Goal: Information Seeking & Learning: Learn about a topic

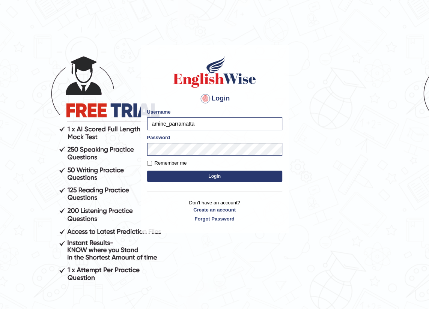
click at [227, 123] on input "amine_parramatta" at bounding box center [214, 123] width 135 height 13
drag, startPoint x: 166, startPoint y: 125, endPoint x: 150, endPoint y: 125, distance: 15.4
click at [151, 126] on input "amine_parramatta" at bounding box center [214, 123] width 135 height 13
type input "chinzorig_parramatta"
click at [222, 178] on button "Login" at bounding box center [214, 176] width 135 height 11
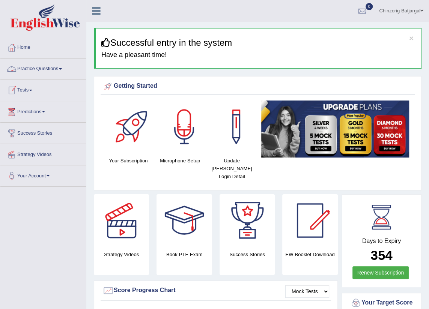
click at [35, 70] on link "Practice Questions" at bounding box center [43, 68] width 86 height 19
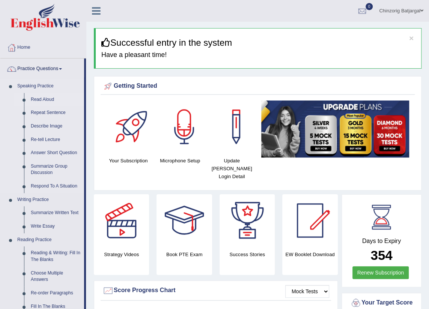
click at [45, 101] on link "Read Aloud" at bounding box center [55, 100] width 57 height 14
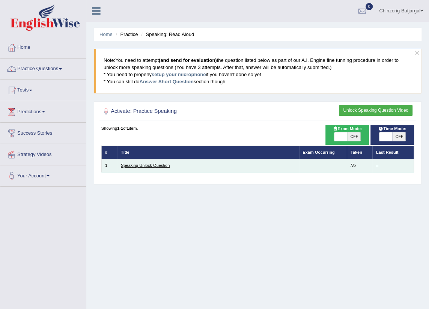
click at [138, 166] on link "Speaking Unlock Question" at bounding box center [145, 165] width 49 height 5
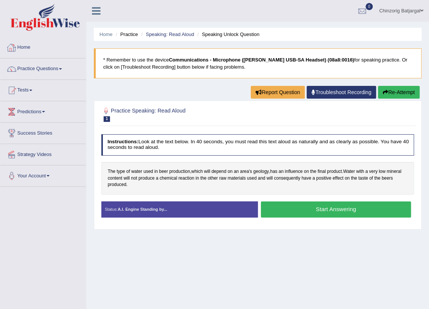
click at [41, 72] on link "Practice Questions" at bounding box center [43, 68] width 86 height 19
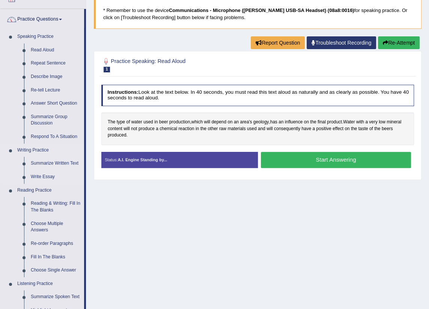
scroll to position [68, 0]
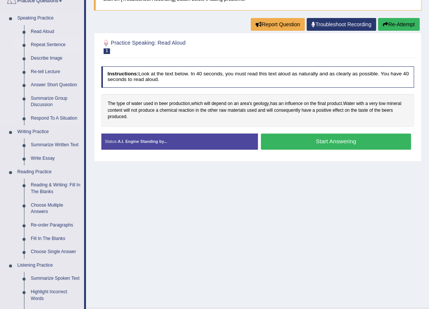
click at [54, 45] on link "Repeat Sentence" at bounding box center [55, 45] width 57 height 14
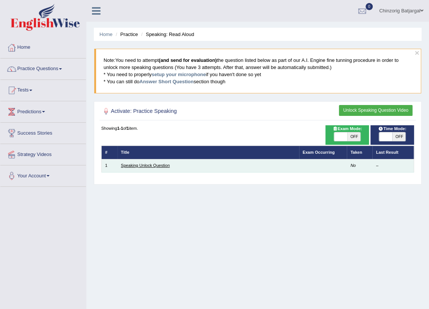
click at [146, 167] on link "Speaking Unlock Question" at bounding box center [145, 165] width 49 height 5
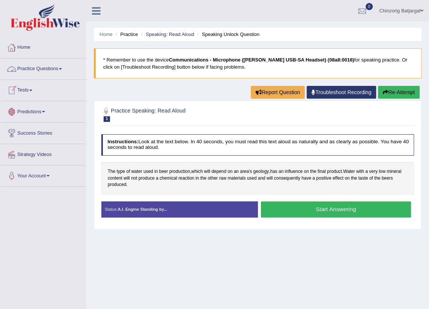
click at [46, 68] on link "Practice Questions" at bounding box center [43, 68] width 86 height 19
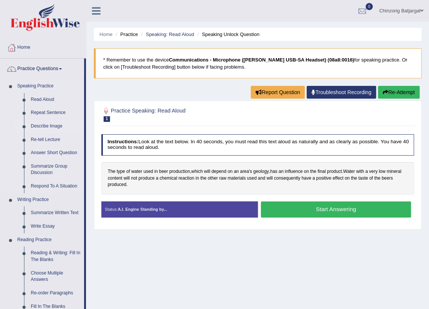
click at [51, 128] on link "Describe Image" at bounding box center [55, 127] width 57 height 14
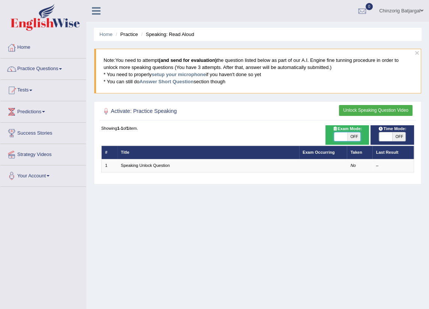
click at [345, 135] on span at bounding box center [340, 136] width 13 height 9
checkbox input "true"
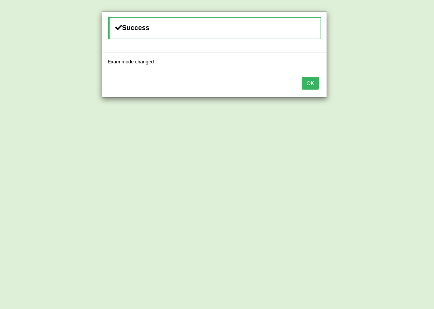
click at [311, 85] on button "OK" at bounding box center [310, 83] width 17 height 13
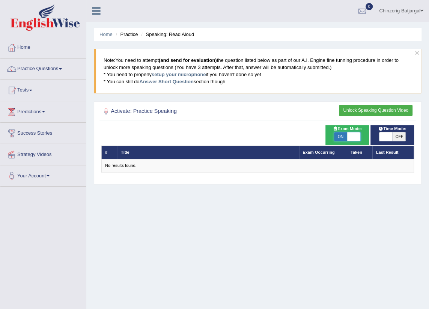
click at [349, 138] on span at bounding box center [353, 136] width 13 height 9
checkbox input "false"
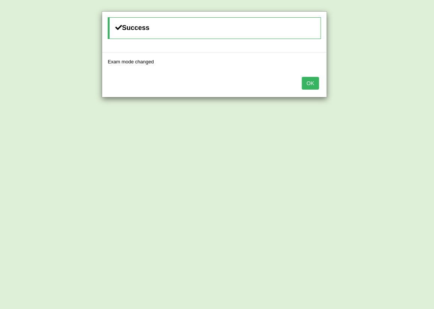
click at [313, 85] on button "OK" at bounding box center [310, 83] width 17 height 13
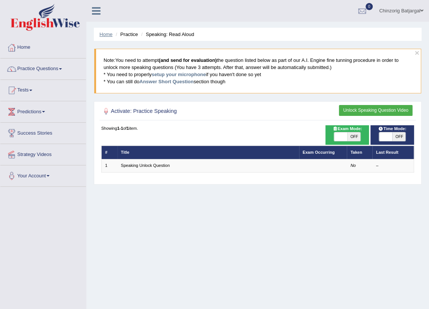
click at [107, 35] on link "Home" at bounding box center [105, 35] width 13 height 6
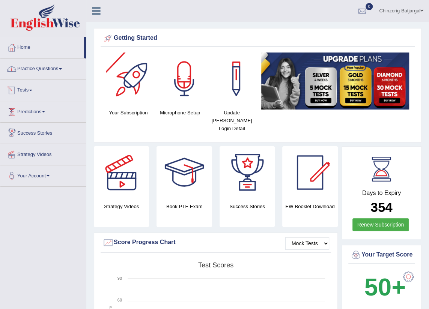
click at [62, 72] on link "Practice Questions" at bounding box center [43, 68] width 86 height 19
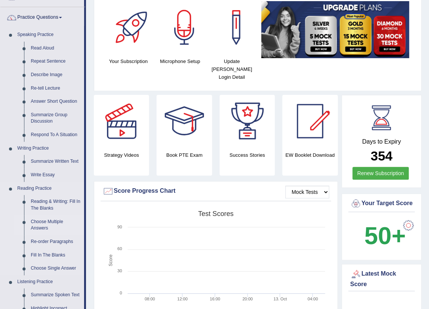
scroll to position [68, 0]
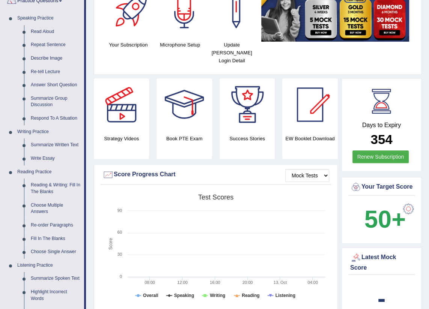
click at [38, 190] on link "Reading & Writing: Fill In The Blanks" at bounding box center [55, 189] width 57 height 20
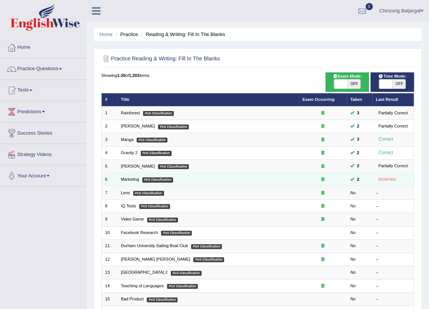
click at [177, 179] on td "Marketing PoS Classification" at bounding box center [208, 179] width 182 height 13
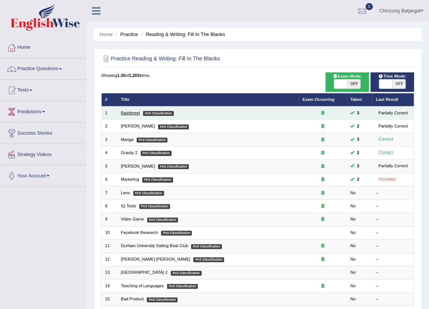
click at [129, 114] on link "Rainforest" at bounding box center [130, 113] width 19 height 5
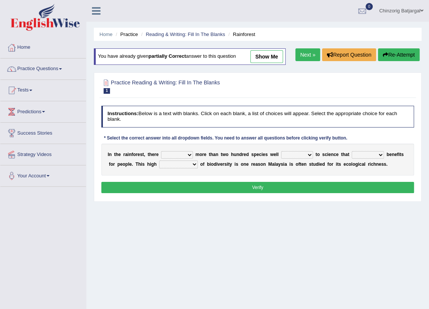
click at [186, 156] on select "have can be has is" at bounding box center [177, 155] width 32 height 8
select select "can be"
click at [161, 151] on select "have can be has is" at bounding box center [177, 155] width 32 height 8
click at [301, 155] on select "knowing known knew know" at bounding box center [297, 155] width 32 height 8
select select "known"
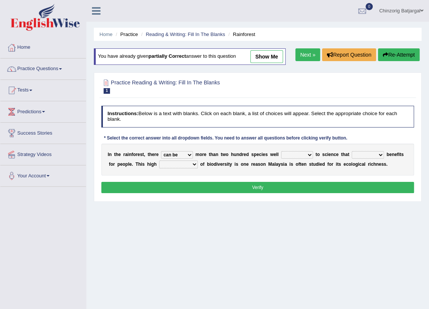
click at [281, 151] on select "knowing known knew know" at bounding box center [297, 155] width 32 height 8
click at [371, 155] on select "contain contained containing contains" at bounding box center [368, 155] width 32 height 8
select select "contains"
click at [352, 151] on select "contain contained containing contains" at bounding box center [368, 155] width 32 height 8
click at [180, 163] on select "condensation conjunction continuity complexity" at bounding box center [178, 165] width 39 height 8
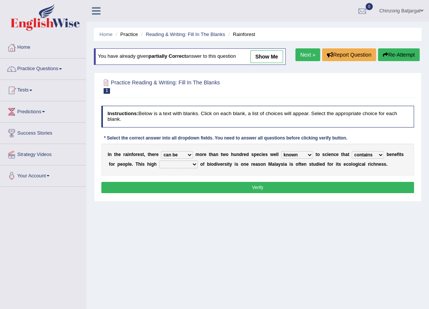
select select "complexity"
click at [159, 161] on select "condensation conjunction continuity complexity" at bounding box center [178, 165] width 39 height 8
click at [202, 184] on button "Verify" at bounding box center [257, 187] width 313 height 11
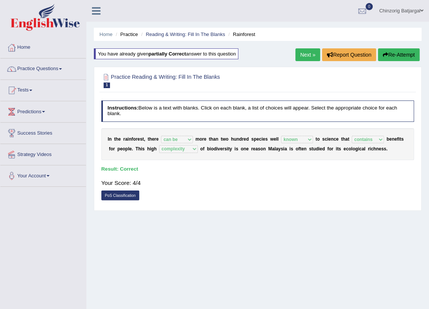
click at [307, 57] on link "Next »" at bounding box center [307, 54] width 25 height 13
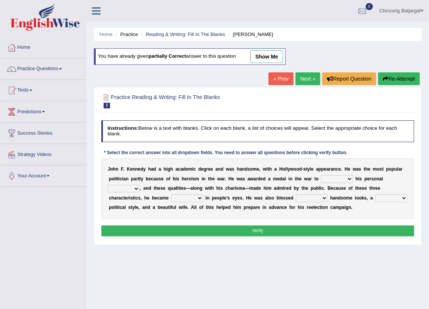
click at [321, 179] on select "prove show evidence upthrow" at bounding box center [337, 179] width 32 height 8
select select "prove"
click at [321, 175] on select "prove show evidence upthrow" at bounding box center [337, 179] width 32 height 8
click at [140, 185] on select "passion courage charm liking" at bounding box center [124, 189] width 32 height 8
select select "courage"
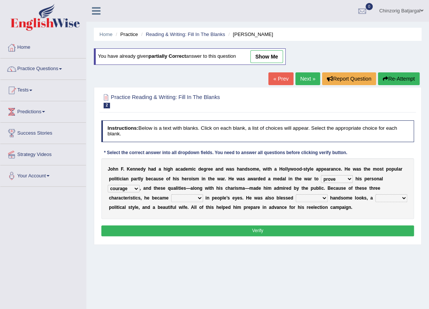
click at [140, 185] on select "passion courage charm liking" at bounding box center [124, 189] width 32 height 8
click at [296, 199] on select "with in upon to" at bounding box center [312, 198] width 32 height 8
select select "with"
click at [296, 194] on select "with in upon to" at bounding box center [312, 198] width 32 height 8
click at [296, 199] on select "with in upon to" at bounding box center [312, 198] width 32 height 8
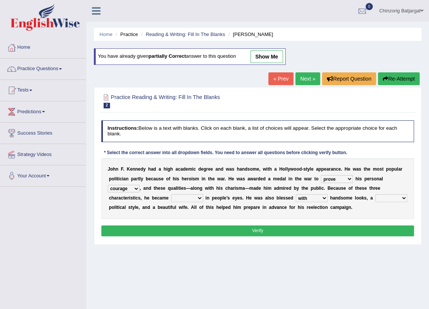
click at [375, 197] on select "mending mends mended mend" at bounding box center [391, 198] width 32 height 8
select select "mended"
click at [375, 194] on select "mending mends mended mend" at bounding box center [391, 198] width 32 height 8
click at [279, 234] on button "Verify" at bounding box center [257, 230] width 313 height 11
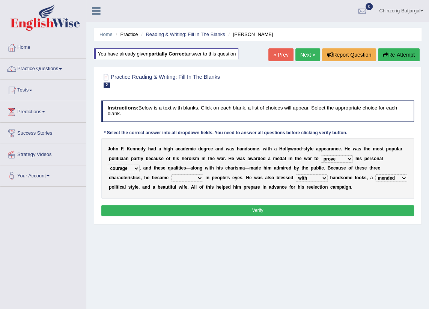
click at [203, 174] on select "iconic ironic identical impotent" at bounding box center [187, 178] width 32 height 8
select select "iconic"
click at [203, 174] on select "iconic ironic identical impotent" at bounding box center [187, 178] width 32 height 8
click at [204, 210] on button "Verify" at bounding box center [257, 210] width 313 height 11
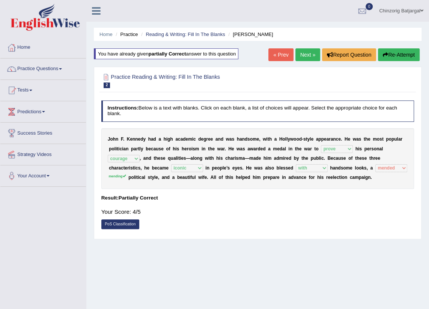
click at [308, 50] on link "Next »" at bounding box center [307, 54] width 25 height 13
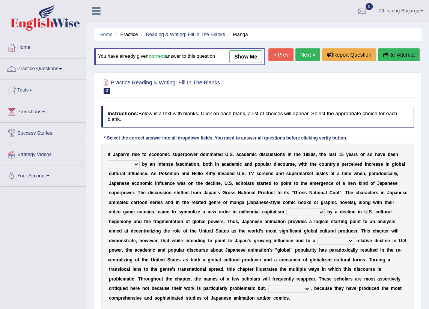
click at [137, 165] on select "marked dedicated made inspired" at bounding box center [124, 165] width 32 height 8
select select "marked"
click at [108, 161] on select "marked dedicated made inspired" at bounding box center [124, 165] width 32 height 8
click at [286, 214] on select "pocessed characterized opposed tangled" at bounding box center [305, 213] width 38 height 8
select select "characterized"
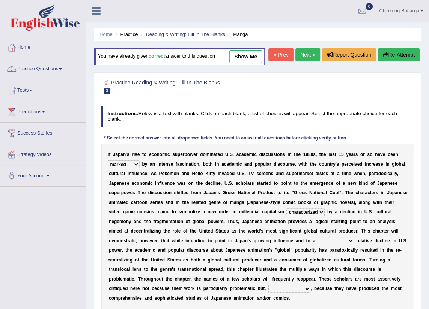
click at [286, 209] on select "pocessed characterized opposed tangled" at bounding box center [305, 213] width 38 height 8
click at [317, 241] on select "concomitant discrete proportional legitimate" at bounding box center [335, 241] width 36 height 8
select select "discrete"
click at [317, 237] on select "concomitant discrete proportional legitimate" at bounding box center [335, 241] width 36 height 8
click at [310, 285] on select "however on the contrary in addition on the whole" at bounding box center [289, 289] width 42 height 8
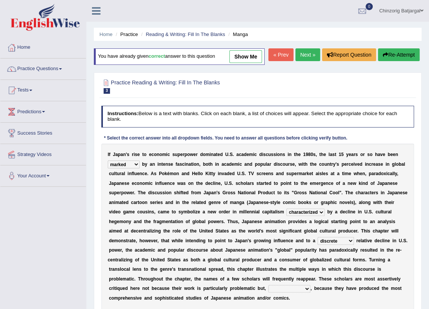
select select "on the contrary"
click at [282, 285] on select "however on the contrary in addition on the whole" at bounding box center [289, 289] width 42 height 8
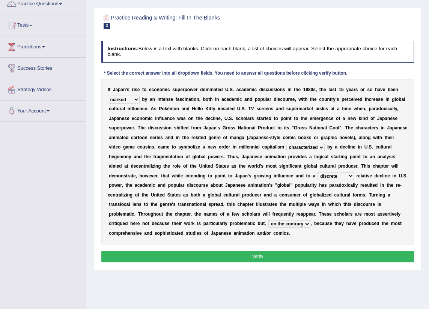
scroll to position [68, 0]
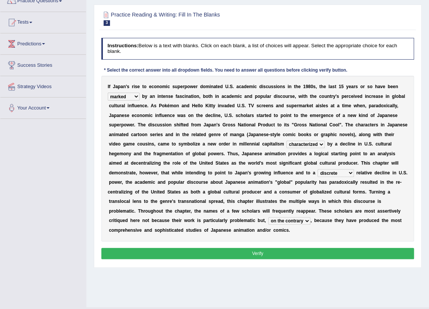
click at [250, 248] on button "Verify" at bounding box center [257, 253] width 313 height 11
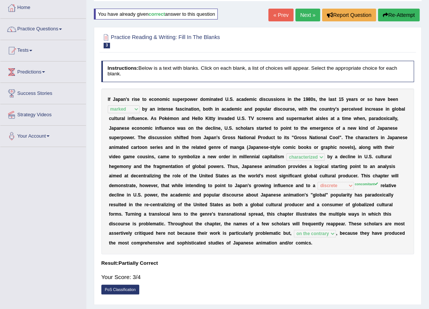
scroll to position [0, 0]
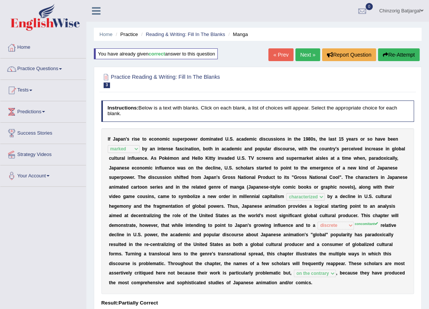
click at [310, 55] on link "Next »" at bounding box center [307, 54] width 25 height 13
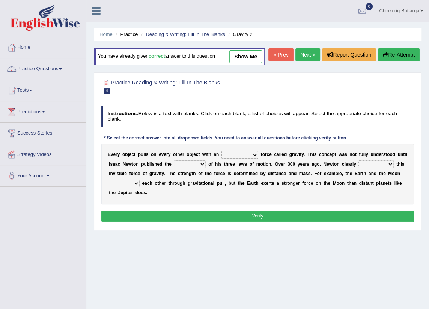
click at [258, 154] on b at bounding box center [259, 154] width 3 height 5
click at [245, 154] on select "invisible unknown unbelievable inconsistent" at bounding box center [239, 155] width 37 height 8
select select "unknown"
click at [221, 151] on select "invisible unknown unbelievable inconsistent" at bounding box center [239, 155] width 37 height 8
click at [187, 165] on select "concept theory method argument" at bounding box center [190, 165] width 32 height 8
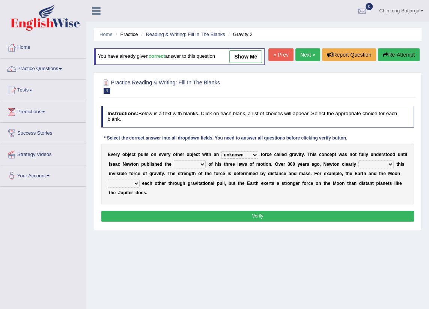
select select "concept"
click at [174, 161] on select "concept theory method argument" at bounding box center [190, 165] width 32 height 8
click at [362, 164] on select "explained undermined overturned realized" at bounding box center [375, 165] width 35 height 8
select select "explained"
click at [358, 161] on select "explained undermined overturned realized" at bounding box center [375, 165] width 35 height 8
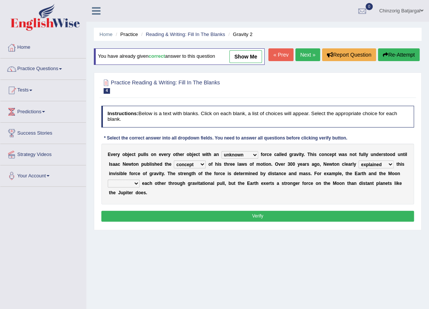
click at [361, 165] on select "explained undermined overturned realized" at bounding box center [375, 165] width 35 height 8
click at [395, 192] on div "E v e r y o b j e c t p u l l s o n e v e r y o t h e r o b j e c t w i t h a n…" at bounding box center [257, 174] width 313 height 61
click at [140, 180] on select "affect spin evade span" at bounding box center [124, 184] width 32 height 8
select select "evade"
click at [140, 180] on select "affect spin evade span" at bounding box center [124, 184] width 32 height 8
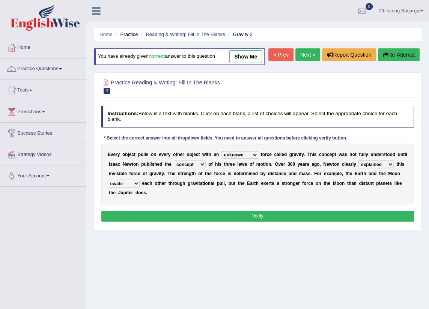
click at [286, 211] on button "Verify" at bounding box center [257, 216] width 313 height 11
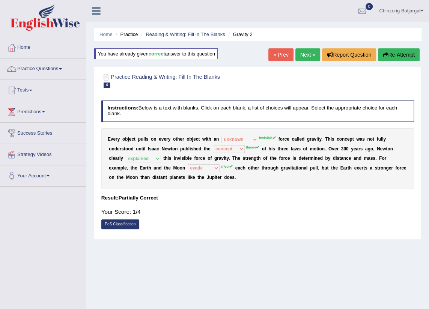
click at [388, 55] on button "Re-Attempt" at bounding box center [399, 54] width 42 height 13
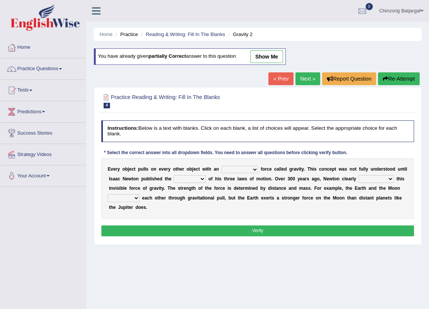
click at [245, 168] on select "invisible unknown unbelievable inconsistent" at bounding box center [239, 170] width 37 height 8
select select "unknown"
click at [221, 166] on select "invisible unknown unbelievable inconsistent" at bounding box center [239, 170] width 37 height 8
click at [186, 179] on select "concept theory method argument" at bounding box center [190, 179] width 32 height 8
select select "argument"
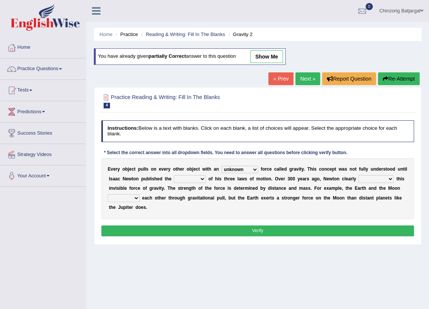
click at [174, 175] on select "concept theory method argument" at bounding box center [190, 179] width 32 height 8
click at [358, 179] on select "explained undermined overturned realized" at bounding box center [375, 179] width 35 height 8
select select "explained"
click at [358, 175] on select "explained undermined overturned realized" at bounding box center [375, 179] width 35 height 8
click at [140, 194] on select "affect spin evade span" at bounding box center [124, 198] width 32 height 8
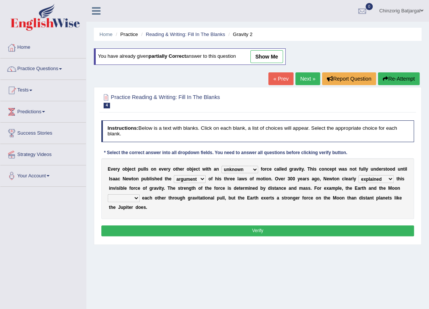
select select "affect"
click at [140, 194] on select "affect spin evade span" at bounding box center [124, 198] width 32 height 8
click at [305, 225] on button "Verify" at bounding box center [257, 230] width 313 height 11
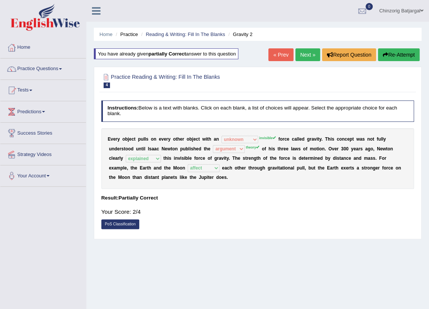
click at [391, 57] on button "Re-Attempt" at bounding box center [399, 54] width 42 height 13
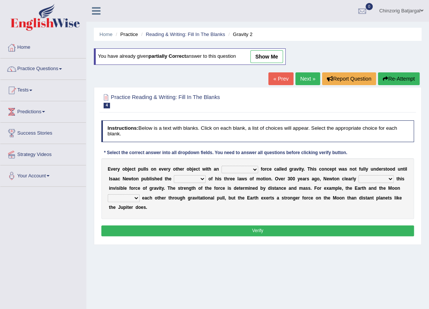
click at [246, 170] on select "invisible unknown unbelievable inconsistent" at bounding box center [239, 170] width 37 height 8
select select "unknown"
click at [221, 166] on select "invisible unknown unbelievable inconsistent" at bounding box center [239, 170] width 37 height 8
click at [185, 179] on select "concept theory method argument" at bounding box center [190, 179] width 32 height 8
click at [174, 175] on select "concept theory method argument" at bounding box center [190, 179] width 32 height 8
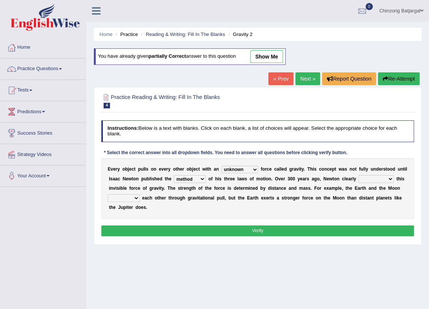
click at [186, 180] on select "concept theory method argument" at bounding box center [190, 179] width 32 height 8
select select "theory"
click at [174, 175] on select "concept theory method argument" at bounding box center [190, 179] width 32 height 8
click at [361, 179] on select "explained undermined overturned realized" at bounding box center [375, 179] width 35 height 8
select select "explained"
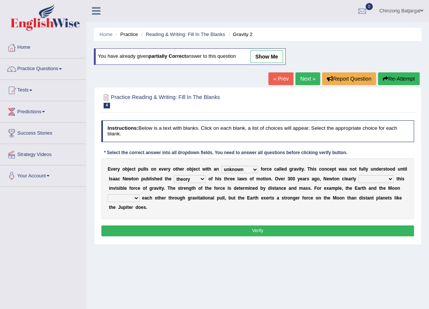
click at [358, 175] on select "explained undermined overturned realized" at bounding box center [375, 179] width 35 height 8
click at [140, 194] on select "affect spin evade span" at bounding box center [124, 198] width 32 height 8
select select "affect"
click at [140, 194] on select "affect spin evade span" at bounding box center [124, 198] width 32 height 8
click at [275, 225] on button "Verify" at bounding box center [257, 230] width 313 height 11
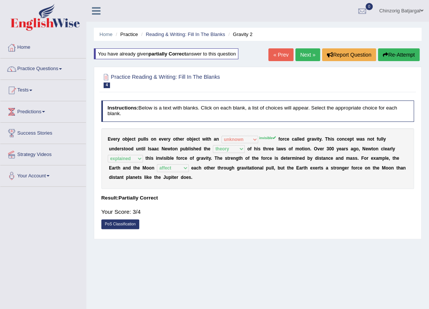
click at [386, 52] on icon "button" at bounding box center [385, 54] width 5 height 5
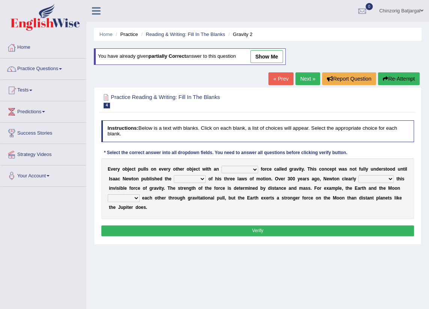
click at [245, 169] on select "invisible unknown unbelievable inconsistent" at bounding box center [239, 170] width 37 height 8
select select "invisible"
click at [221, 166] on select "invisible unknown unbelievable inconsistent" at bounding box center [239, 170] width 37 height 8
click at [186, 180] on select "concept theory method argument" at bounding box center [190, 179] width 32 height 8
select select "theory"
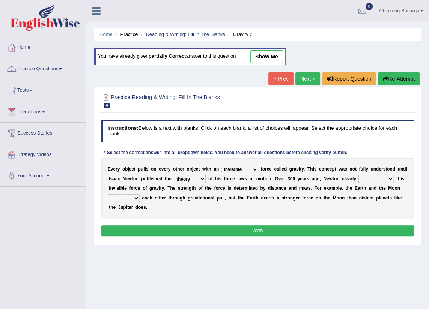
click at [174, 175] on select "concept theory method argument" at bounding box center [190, 179] width 32 height 8
click at [364, 180] on select "explained undermined overturned realized" at bounding box center [375, 179] width 35 height 8
select select "explained"
click at [358, 175] on select "explained undermined overturned realized" at bounding box center [375, 179] width 35 height 8
click at [140, 194] on select "affect spin evade span" at bounding box center [124, 198] width 32 height 8
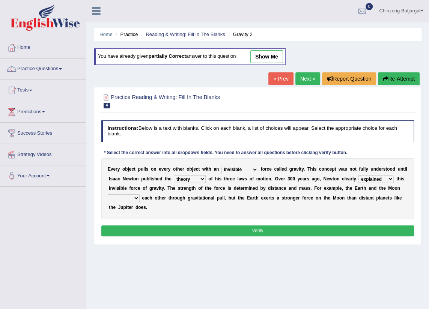
select select "affect"
click at [140, 194] on select "affect spin evade span" at bounding box center [124, 198] width 32 height 8
click at [328, 225] on button "Verify" at bounding box center [257, 230] width 313 height 11
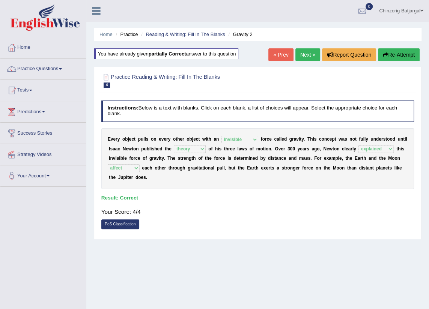
click at [307, 55] on link "Next »" at bounding box center [307, 54] width 25 height 13
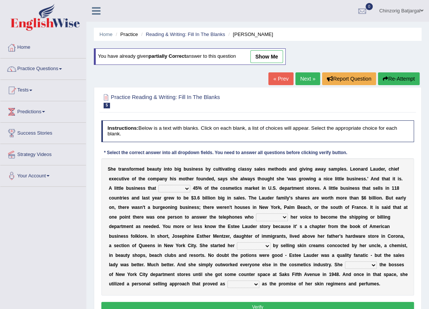
click at [158, 191] on select "has controls makes maintains" at bounding box center [174, 189] width 32 height 8
select select "controls"
click at [158, 185] on select "has controls makes maintains" at bounding box center [174, 189] width 32 height 8
click at [256, 218] on select "switched changed raised used" at bounding box center [272, 217] width 32 height 8
click at [256, 213] on select "switched changed raised used" at bounding box center [272, 217] width 32 height 8
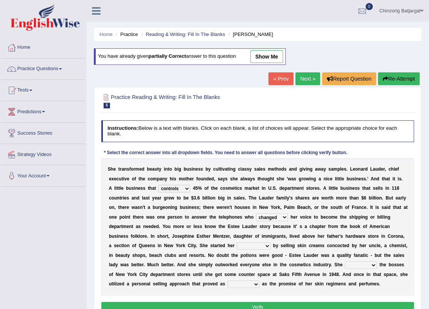
click at [256, 219] on select "switched changed raised used" at bounding box center [272, 217] width 32 height 8
select select "used"
click at [256, 213] on select "switched changed raised used" at bounding box center [272, 217] width 32 height 8
click at [270, 242] on select "job institute companion enterprise" at bounding box center [253, 246] width 33 height 8
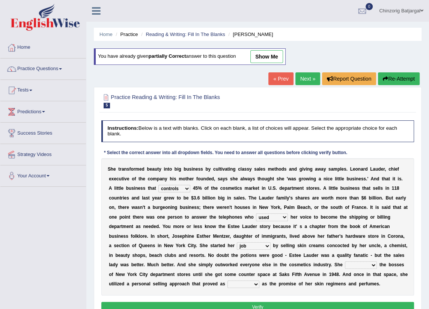
click at [270, 242] on select "job institute companion enterprise" at bounding box center [253, 246] width 33 height 8
select select "enterprise"
click at [270, 242] on select "job institute companion enterprise" at bounding box center [253, 246] width 33 height 8
click at [345, 267] on select "stated bridged stalked heaved" at bounding box center [361, 265] width 32 height 8
select select "stalked"
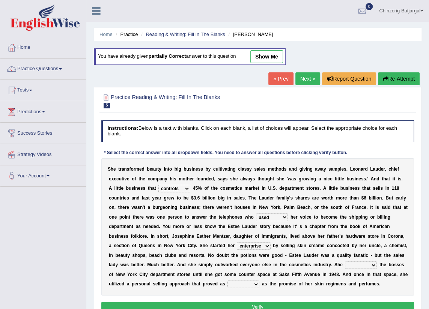
click at [345, 261] on select "stated bridged stalked heaved" at bounding box center [361, 265] width 32 height 8
click at [259, 281] on select "potent ruthless potential expensive" at bounding box center [243, 285] width 32 height 8
select select "expensive"
click at [259, 281] on select "potent ruthless potential expensive" at bounding box center [243, 285] width 32 height 8
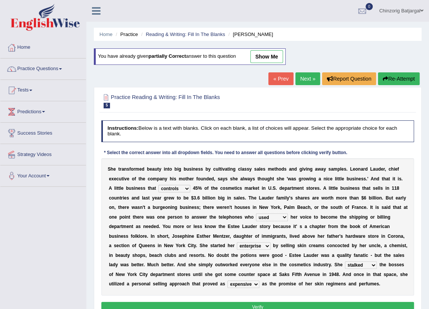
click at [224, 304] on button "Verify" at bounding box center [257, 307] width 313 height 11
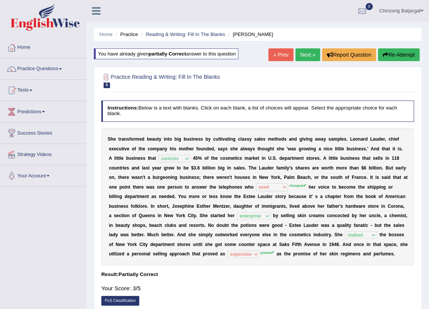
click at [309, 55] on link "Next »" at bounding box center [307, 54] width 25 height 13
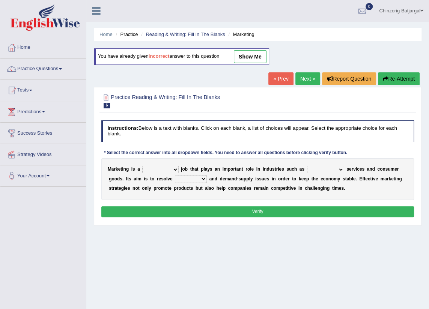
click at [169, 170] on select "professional flexible parochial descriptive" at bounding box center [160, 170] width 36 height 8
select select "professional"
click at [142, 166] on select "professional flexible parochial descriptive" at bounding box center [160, 170] width 36 height 8
click at [322, 168] on select "civil financial conventional foremost" at bounding box center [325, 170] width 37 height 8
select select "civil"
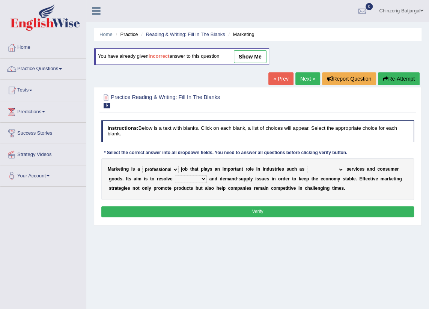
click at [307, 166] on select "civil financial conventional foremost" at bounding box center [325, 170] width 37 height 8
click at [176, 180] on select "imbalance excess symmetry budget" at bounding box center [191, 179] width 32 height 8
select select "budget"
click at [175, 175] on select "imbalance excess symmetry budget" at bounding box center [191, 179] width 32 height 8
click at [269, 214] on button "Verify" at bounding box center [257, 211] width 313 height 11
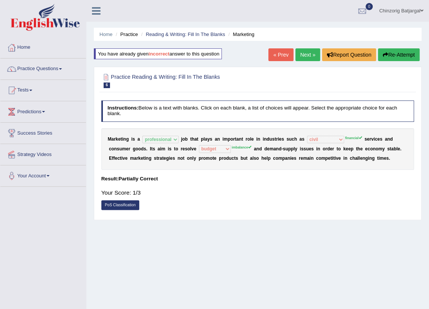
click at [394, 55] on button "Re-Attempt" at bounding box center [399, 54] width 42 height 13
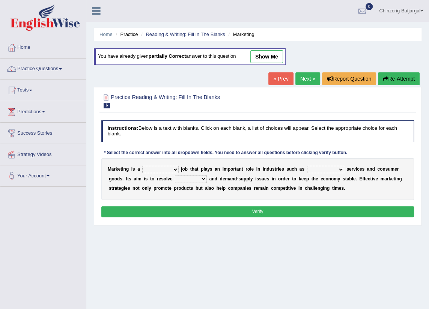
drag, startPoint x: 0, startPoint y: 0, endPoint x: 171, endPoint y: 168, distance: 240.4
click at [171, 168] on select "professional flexible parochial descriptive" at bounding box center [160, 170] width 36 height 8
select select "professional"
click at [142, 166] on select "professional flexible parochial descriptive" at bounding box center [160, 170] width 36 height 8
click at [326, 168] on select "civil financial conventional foremost" at bounding box center [325, 170] width 37 height 8
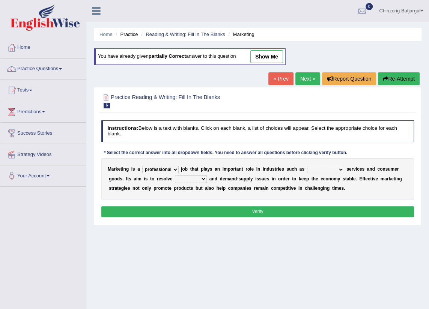
select select "financial"
click at [307, 166] on select "civil financial conventional foremost" at bounding box center [325, 170] width 37 height 8
click at [175, 178] on select "imbalance excess symmetry budget" at bounding box center [191, 179] width 32 height 8
select select "imbalance"
click at [175, 175] on select "imbalance excess symmetry budget" at bounding box center [191, 179] width 32 height 8
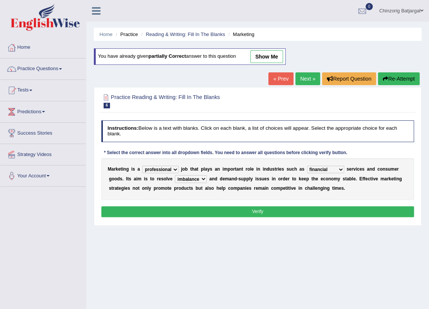
click at [203, 213] on button "Verify" at bounding box center [257, 211] width 313 height 11
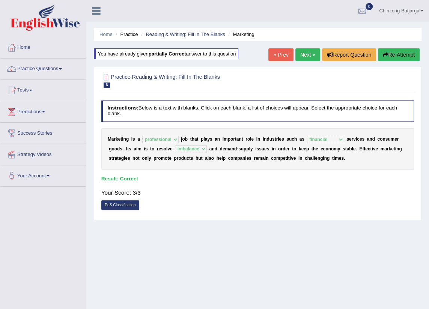
click at [309, 58] on link "Next »" at bounding box center [307, 54] width 25 height 13
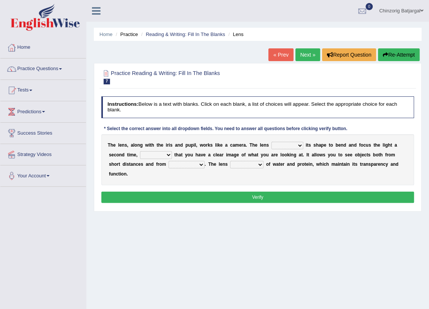
click at [289, 146] on select "adjusts shows selects presents" at bounding box center [287, 146] width 32 height 8
select select "adjusts"
click at [271, 142] on select "adjusts shows selects presents" at bounding box center [287, 146] width 32 height 8
click at [150, 154] on select "ensures to ensure ensure ensured" at bounding box center [156, 155] width 32 height 8
select select "to ensure"
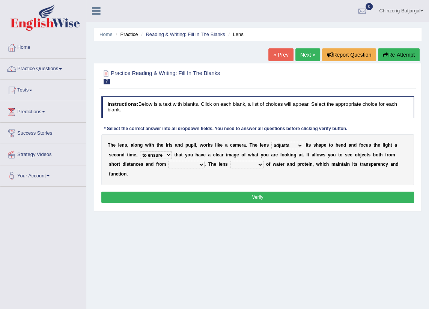
click at [140, 151] on select "ensures to ensure ensure ensured" at bounding box center [156, 155] width 32 height 8
click at [168, 166] on select "far away in between further apart all along" at bounding box center [186, 165] width 36 height 8
click at [168, 161] on select "far away in between further apart all along" at bounding box center [186, 165] width 36 height 8
click at [230, 166] on select "constitutes comprises composes consists" at bounding box center [246, 165] width 33 height 8
click at [168, 166] on select "far away in between further apart all along" at bounding box center [186, 165] width 36 height 8
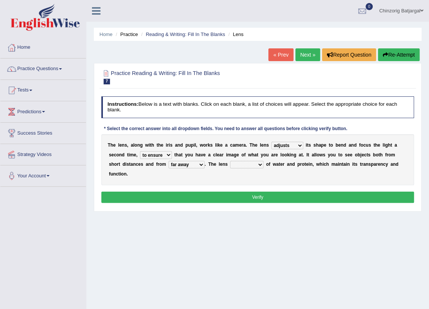
select select "further apart"
click at [168, 161] on select "far away in between further apart all along" at bounding box center [186, 165] width 36 height 8
click at [230, 166] on select "constitutes comprises composes consists" at bounding box center [246, 165] width 33 height 8
select select "consists"
click at [230, 161] on select "constitutes comprises composes consists" at bounding box center [246, 165] width 33 height 8
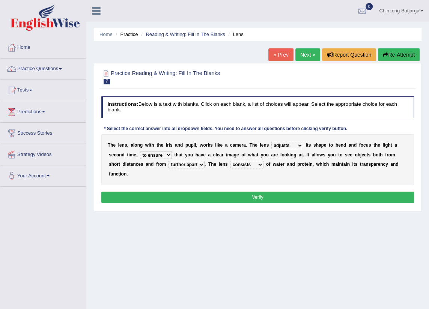
click at [242, 192] on button "Verify" at bounding box center [257, 197] width 313 height 11
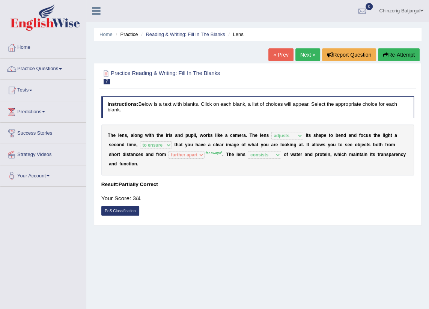
click at [305, 56] on link "Next »" at bounding box center [307, 54] width 25 height 13
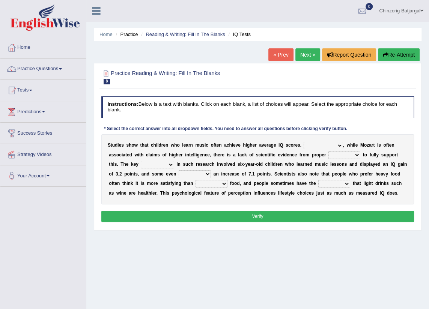
click at [323, 145] on select "However Therefore Consequently While" at bounding box center [323, 146] width 39 height 8
select select "However"
click at [304, 142] on select "However Therefore Consequently While" at bounding box center [323, 146] width 39 height 8
click at [328, 155] on select "test tests testing tested" at bounding box center [344, 155] width 32 height 8
select select "tests"
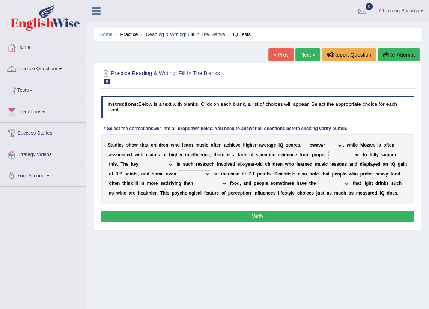
click at [328, 151] on select "test tests testing tested" at bounding box center [344, 155] width 32 height 8
click at [141, 163] on select "process goal implication odd" at bounding box center [157, 165] width 33 height 8
select select "implication"
click at [141, 161] on select "process goal implication odd" at bounding box center [157, 165] width 33 height 8
click at [179, 175] on select "exhibited taught learned threatened" at bounding box center [195, 174] width 32 height 8
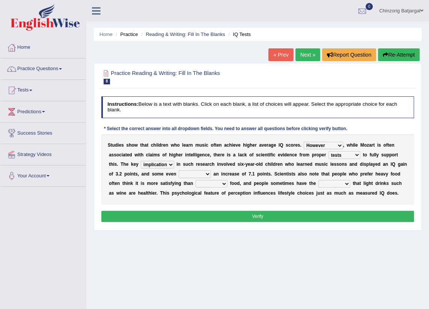
select select "exhibited"
click at [179, 170] on select "exhibited taught learned threatened" at bounding box center [195, 174] width 32 height 8
click at [195, 186] on select "choosy lighter cushiony spooky" at bounding box center [211, 184] width 32 height 8
select select "cushiony"
click at [195, 180] on select "choosy lighter cushiony spooky" at bounding box center [211, 184] width 32 height 8
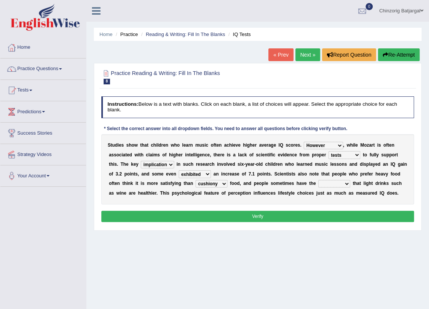
click at [318, 184] on select "illusion sight anecdote intention" at bounding box center [334, 184] width 32 height 8
select select "sight"
click at [318, 180] on select "illusion sight anecdote intention" at bounding box center [334, 184] width 32 height 8
click at [266, 215] on button "Verify" at bounding box center [257, 216] width 313 height 11
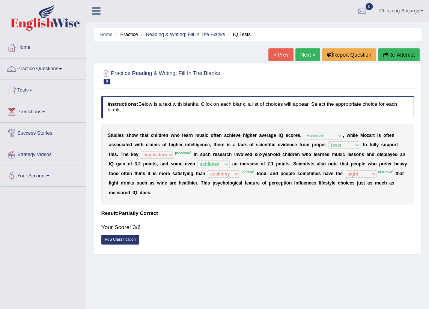
click at [386, 57] on button "Re-Attempt" at bounding box center [399, 54] width 42 height 13
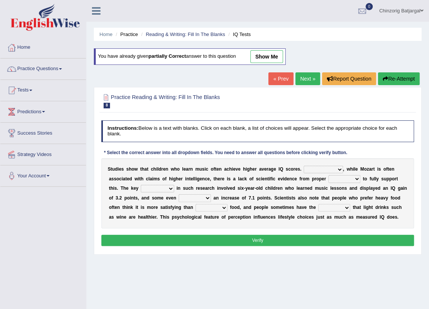
click at [318, 170] on select "However Therefore Consequently While" at bounding box center [323, 170] width 39 height 8
select select "However"
click at [304, 166] on select "However Therefore Consequently While" at bounding box center [323, 170] width 39 height 8
click at [328, 182] on select "test tests testing tested" at bounding box center [344, 179] width 32 height 8
select select "tests"
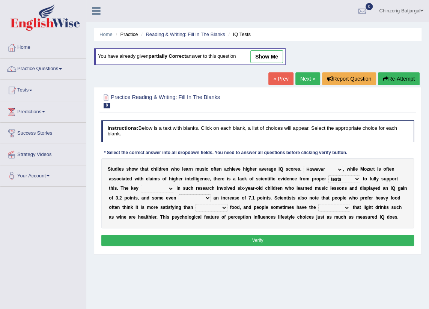
click at [328, 175] on select "test tests testing tested" at bounding box center [344, 179] width 32 height 8
click at [141, 189] on select "process goal implication odd" at bounding box center [157, 189] width 33 height 8
select select "process"
click at [141, 185] on select "process goal implication odd" at bounding box center [157, 189] width 33 height 8
click at [141, 188] on select "process goal implication odd" at bounding box center [157, 189] width 33 height 8
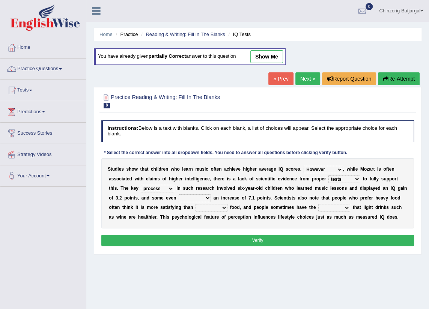
click at [242, 199] on b "o" at bounding box center [243, 197] width 3 height 5
click at [179, 199] on select "exhibited taught learned threatened" at bounding box center [195, 198] width 32 height 8
select select "exhibited"
click at [179, 194] on select "exhibited taught learned threatened" at bounding box center [195, 198] width 32 height 8
click at [195, 210] on select "choosy lighter cushiony spooky" at bounding box center [211, 208] width 32 height 8
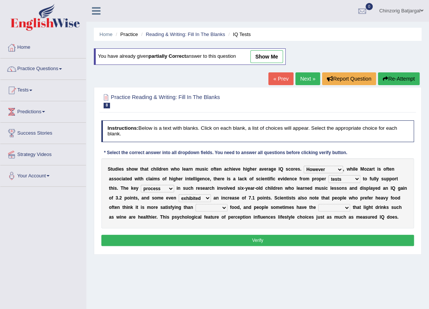
select select "lighter"
click at [195, 204] on select "choosy lighter cushiony spooky" at bounding box center [211, 208] width 32 height 8
click at [318, 208] on select "illusion sight anecdote intention" at bounding box center [334, 208] width 32 height 8
select select "illusion"
click at [318, 204] on select "illusion sight anecdote intention" at bounding box center [334, 208] width 32 height 8
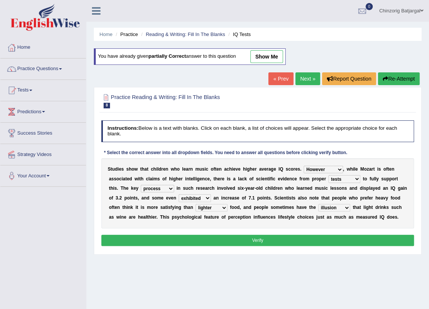
click at [237, 237] on button "Verify" at bounding box center [257, 240] width 313 height 11
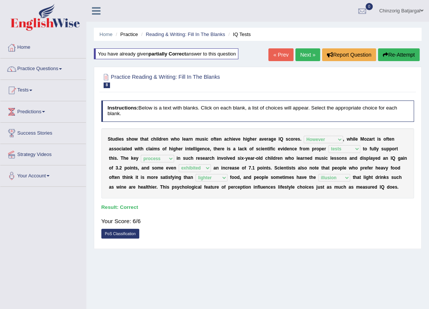
click at [307, 55] on link "Next »" at bounding box center [307, 54] width 25 height 13
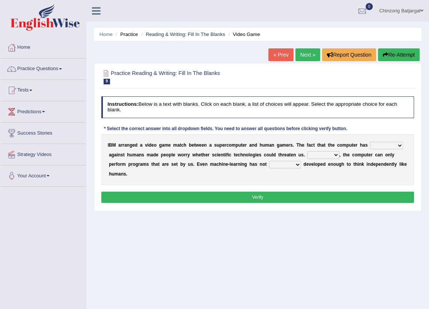
click at [370, 149] on select "competed fought acted challenged" at bounding box center [386, 146] width 33 height 8
select select "competed"
click at [370, 142] on select "competed fought acted challenged" at bounding box center [386, 146] width 33 height 8
click at [307, 156] on select "Moreover However Thus So" at bounding box center [323, 155] width 32 height 8
select select "Moreover"
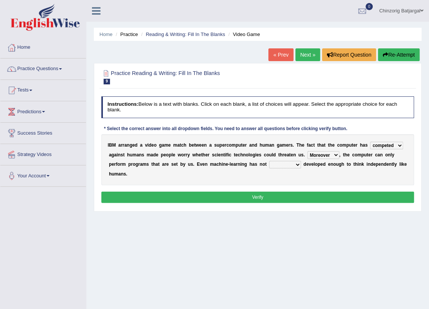
click at [307, 151] on select "Moreover However Thus So" at bounding box center [323, 155] width 32 height 8
click at [269, 168] on select "yet still only just" at bounding box center [285, 165] width 32 height 8
select select "yet"
click at [269, 161] on select "yet still only just" at bounding box center [285, 165] width 32 height 8
click at [238, 192] on button "Verify" at bounding box center [257, 197] width 313 height 11
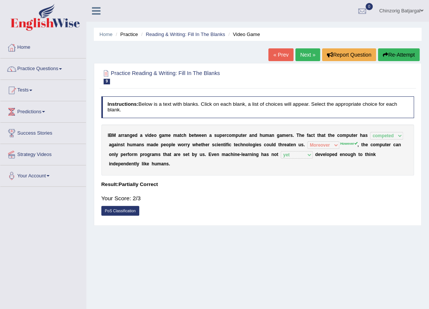
click at [307, 56] on link "Next »" at bounding box center [307, 54] width 25 height 13
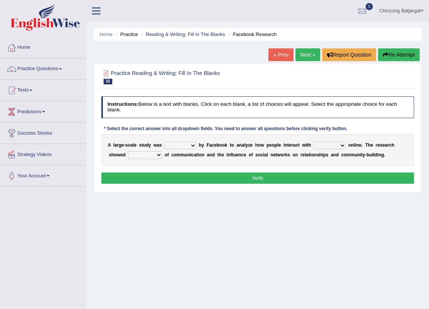
click at [188, 146] on select "surveyed had asked made" at bounding box center [180, 146] width 32 height 8
select select "made"
click at [164, 142] on select "surveyed had asked made" at bounding box center [180, 146] width 32 height 8
click at [330, 146] on select "together all each other another" at bounding box center [329, 146] width 32 height 8
select select "another"
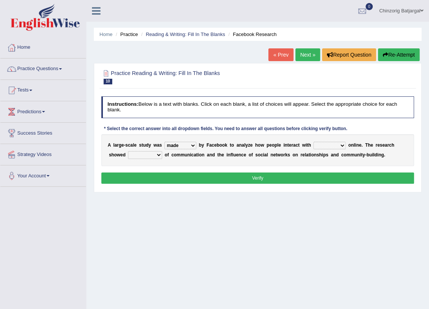
click at [313, 142] on select "together all each other another" at bounding box center [329, 146] width 32 height 8
click at [135, 154] on select "advantages standards fellowships patterns" at bounding box center [145, 155] width 34 height 8
select select "fellowships"
click at [128, 151] on select "advantages standards fellowships patterns" at bounding box center [145, 155] width 34 height 8
click at [211, 180] on button "Verify" at bounding box center [257, 178] width 313 height 11
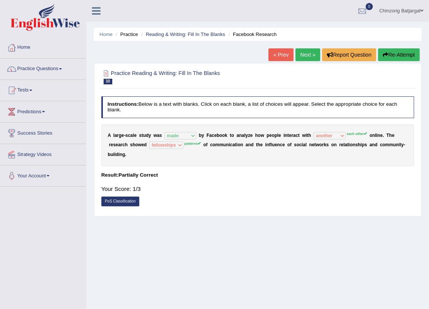
click at [398, 53] on button "Re-Attempt" at bounding box center [399, 54] width 42 height 13
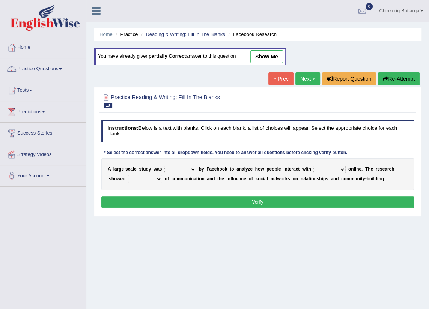
click at [192, 171] on select "surveyed had asked made" at bounding box center [180, 170] width 32 height 8
select select "made"
click at [164, 166] on select "surveyed had asked made" at bounding box center [180, 170] width 32 height 8
click at [331, 169] on select "together all each other another" at bounding box center [329, 170] width 32 height 8
select select "each other"
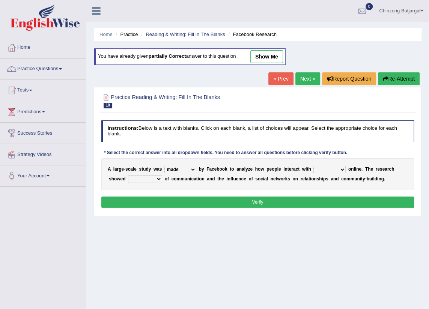
click at [313, 166] on select "together all each other another" at bounding box center [329, 170] width 32 height 8
click at [135, 178] on select "advantages standards fellowships patterns" at bounding box center [145, 179] width 34 height 8
select select "patterns"
click at [128, 175] on select "advantages standards fellowships patterns" at bounding box center [145, 179] width 34 height 8
click at [224, 203] on button "Verify" at bounding box center [257, 202] width 313 height 11
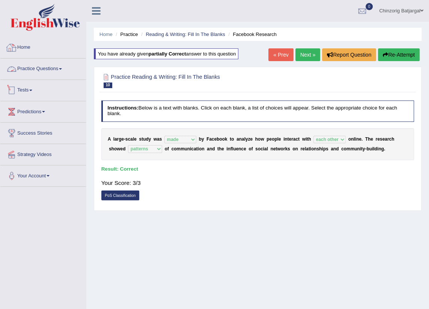
click at [43, 71] on link "Practice Questions" at bounding box center [43, 68] width 86 height 19
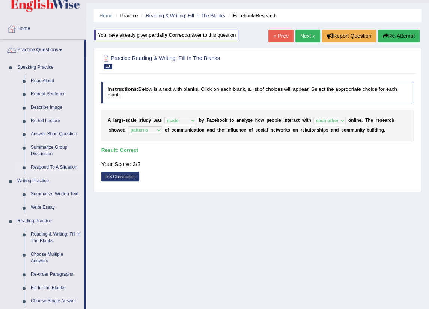
scroll to position [34, 0]
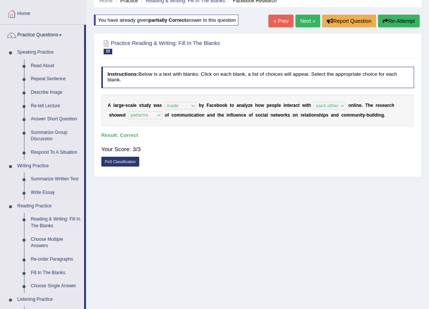
click at [42, 245] on link "Choose Multiple Answers" at bounding box center [55, 243] width 57 height 20
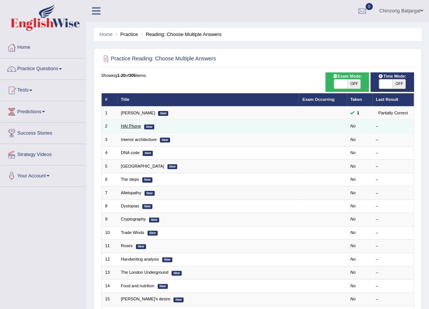
click at [133, 128] on link "HAI Phone" at bounding box center [131, 126] width 20 height 5
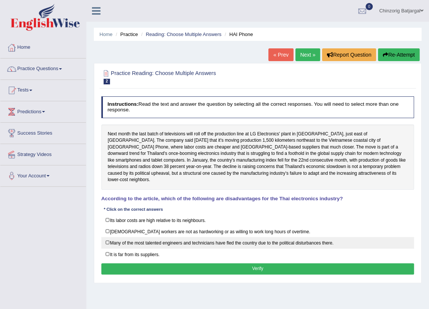
click at [107, 237] on label "Many of the most talented engineers and technicians have fled the country due t…" at bounding box center [257, 243] width 313 height 12
checkbox input "true"
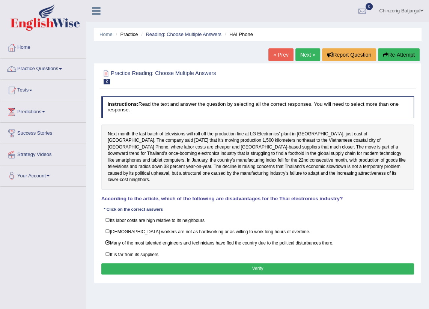
click at [191, 263] on button "Verify" at bounding box center [257, 268] width 313 height 11
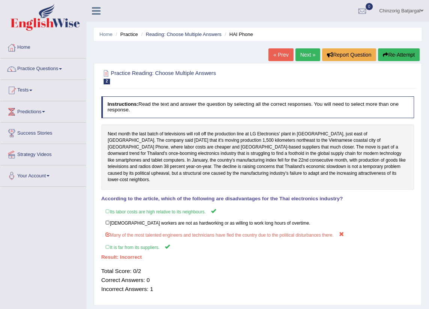
click at [305, 55] on link "Next »" at bounding box center [307, 54] width 25 height 13
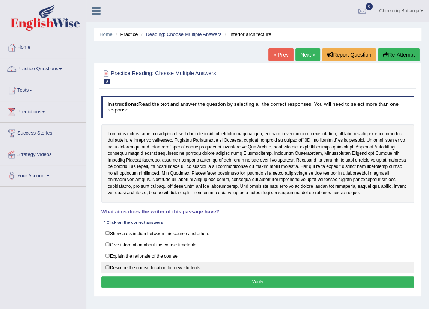
click at [183, 269] on label "Describe the course location for new students" at bounding box center [257, 268] width 313 height 12
checkbox input "true"
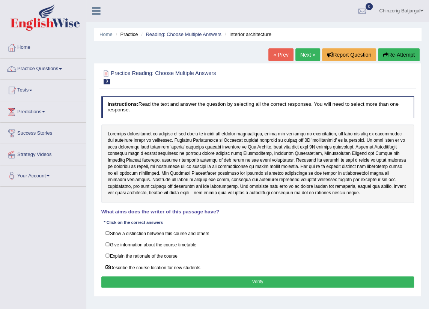
click at [197, 279] on button "Verify" at bounding box center [257, 281] width 313 height 11
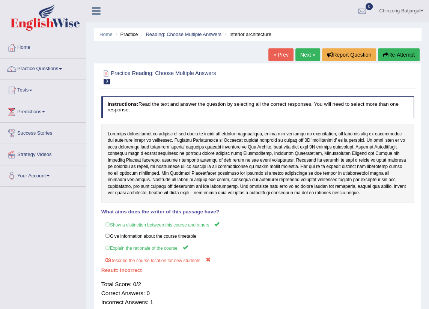
click at [310, 53] on link "Next »" at bounding box center [307, 54] width 25 height 13
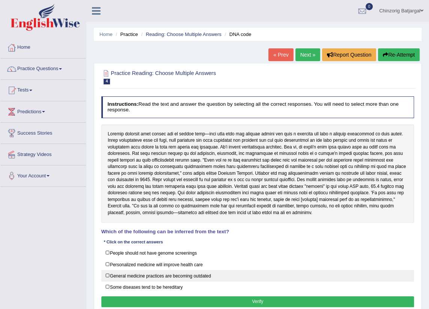
click at [161, 275] on label "General medicine practices are becoming outdated" at bounding box center [257, 276] width 313 height 12
checkbox input "true"
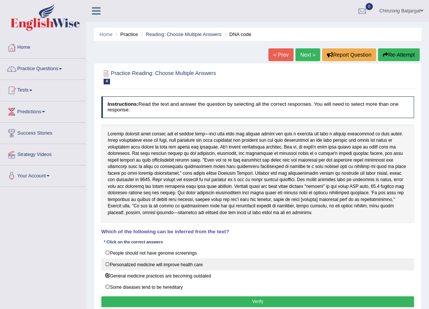
click at [161, 263] on label "Personalized medicine will improve health care" at bounding box center [257, 264] width 313 height 12
checkbox input "true"
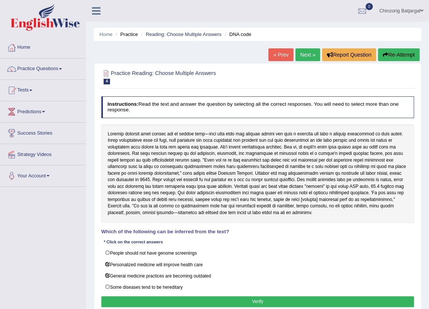
click at [183, 302] on button "Verify" at bounding box center [257, 301] width 313 height 11
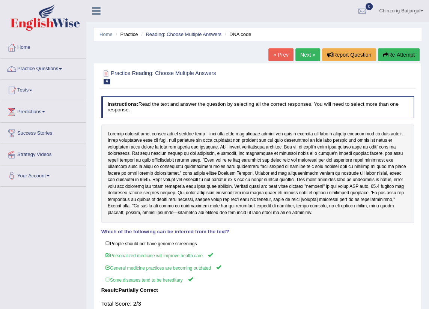
click at [314, 56] on link "Next »" at bounding box center [307, 54] width 25 height 13
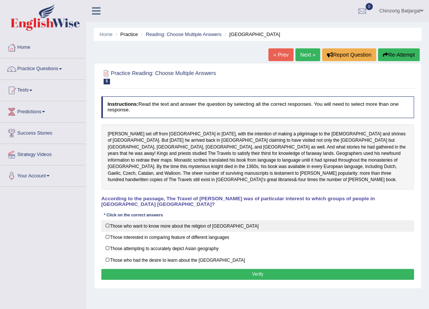
click at [117, 220] on label "Those who want to know more about the religion of Asia" at bounding box center [257, 226] width 313 height 12
checkbox input "true"
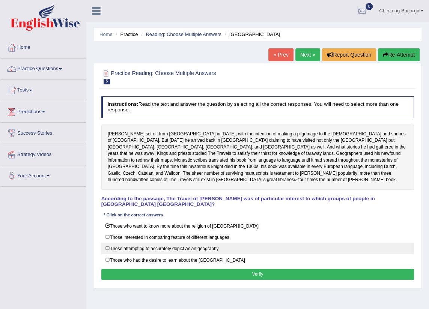
click at [107, 243] on label "Those attempting to accurately depict Asian geography" at bounding box center [257, 249] width 313 height 12
checkbox input "true"
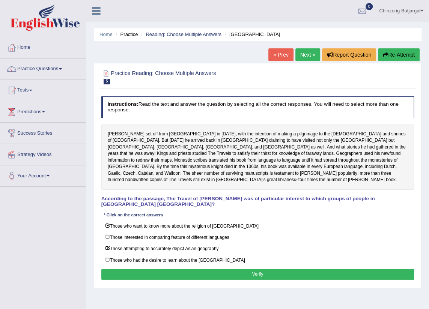
click at [138, 269] on button "Verify" at bounding box center [257, 274] width 313 height 11
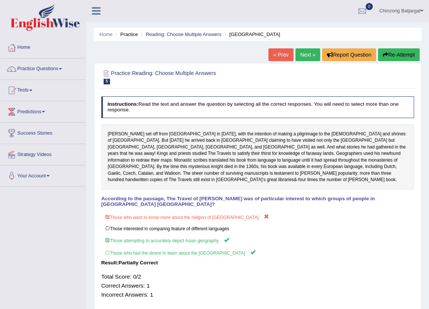
click at [303, 58] on link "Next »" at bounding box center [307, 54] width 25 height 13
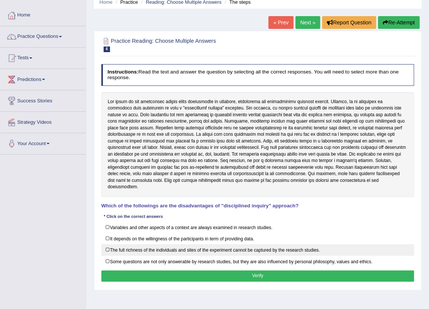
scroll to position [34, 0]
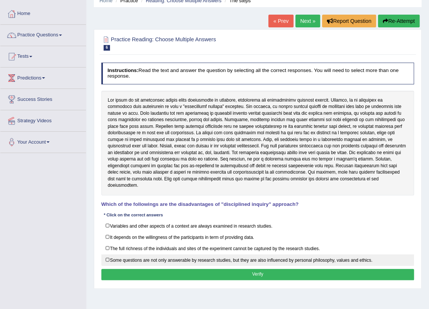
click at [124, 254] on label "Some questions are not only answerable by research studies, but they are also i…" at bounding box center [257, 260] width 313 height 12
checkbox input "true"
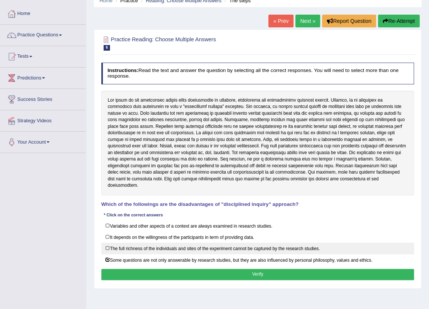
click at [109, 243] on label "The full richness of the individuals and sites of the experiment cannot be capt…" at bounding box center [257, 249] width 313 height 12
checkbox input "true"
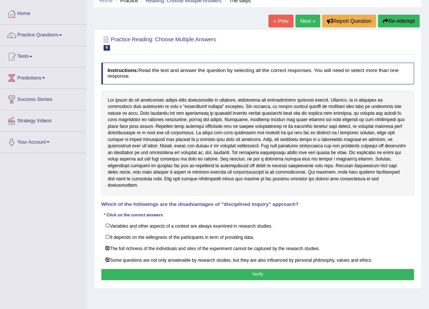
click at [176, 269] on button "Verify" at bounding box center [257, 274] width 313 height 11
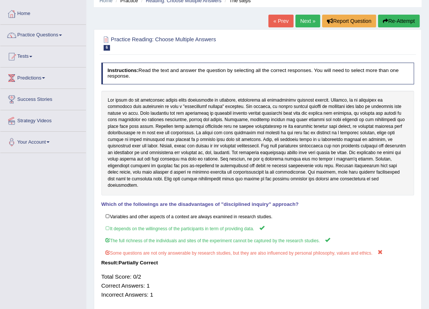
click at [300, 20] on link "Next »" at bounding box center [307, 21] width 25 height 13
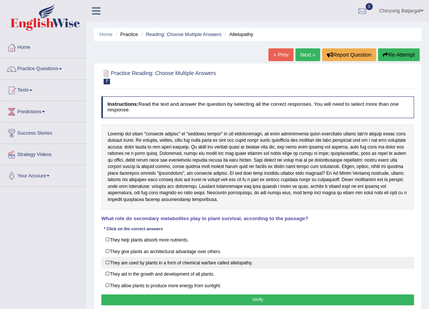
click at [106, 261] on label "They are used by plants in a form of chemical warfare called allelopathy." at bounding box center [257, 263] width 313 height 12
checkbox input "true"
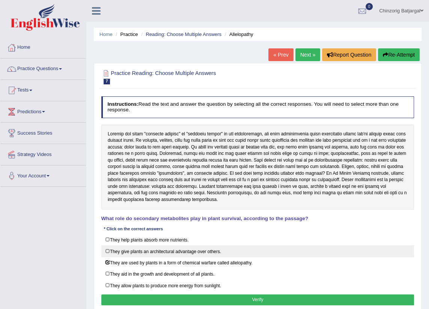
click at [106, 251] on label "They give plants an architectural advantage over others." at bounding box center [257, 251] width 313 height 12
checkbox input "true"
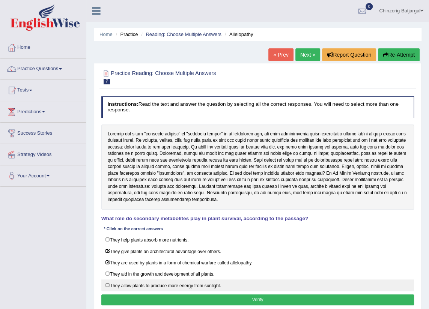
click at [110, 285] on label "They allow plants to produce more energy from sunlight." at bounding box center [257, 285] width 313 height 12
checkbox input "true"
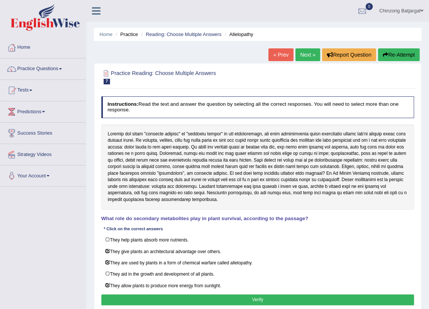
click at [146, 299] on button "Verify" at bounding box center [257, 300] width 313 height 11
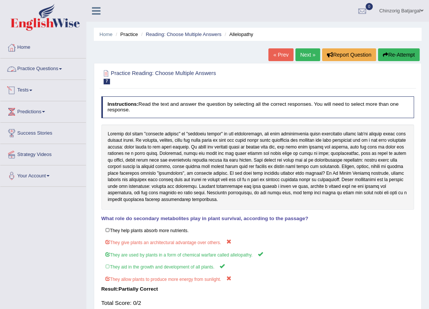
click at [61, 68] on link "Practice Questions" at bounding box center [43, 68] width 86 height 19
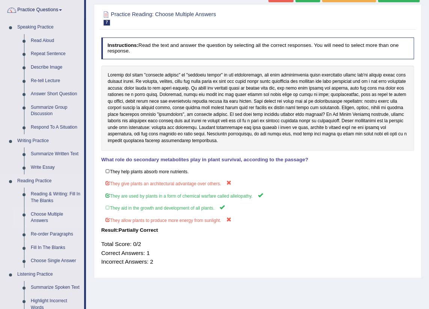
scroll to position [68, 0]
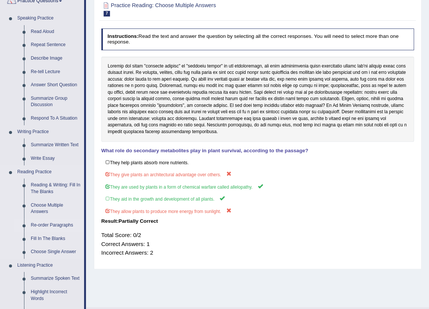
click at [53, 225] on link "Re-order Paragraphs" at bounding box center [55, 226] width 57 height 14
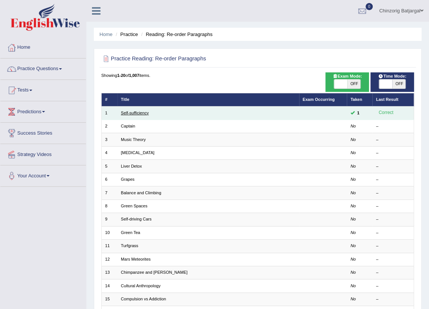
click at [138, 113] on link "Self-sufficiency" at bounding box center [135, 113] width 28 height 5
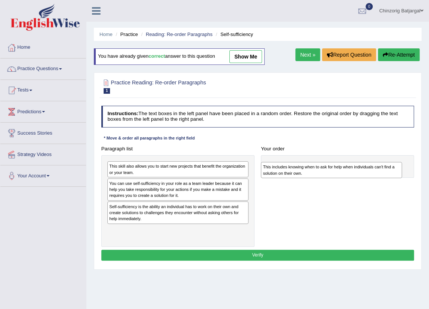
drag, startPoint x: 151, startPoint y: 169, endPoint x: 334, endPoint y: 173, distance: 182.4
click at [334, 173] on div "This includes knowing when to ask for help when individuals can't find a soluti…" at bounding box center [331, 170] width 141 height 16
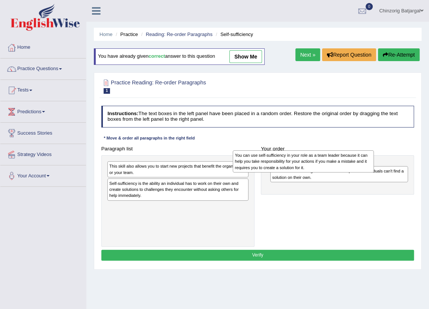
drag, startPoint x: 168, startPoint y: 195, endPoint x: 317, endPoint y: 169, distance: 151.7
click at [317, 169] on div "You can use self-sufficiency in your role as a team leader because it can help …" at bounding box center [303, 161] width 141 height 22
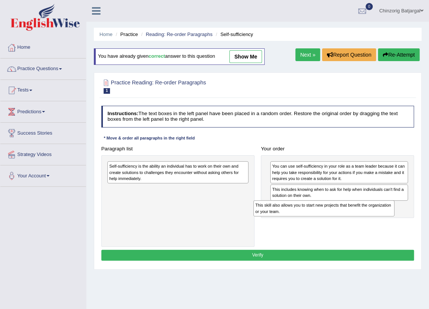
drag, startPoint x: 138, startPoint y: 168, endPoint x: 311, endPoint y: 218, distance: 180.2
click at [311, 218] on div "Paragraph list This skill also allows you to start new projects that benefit th…" at bounding box center [257, 195] width 319 height 104
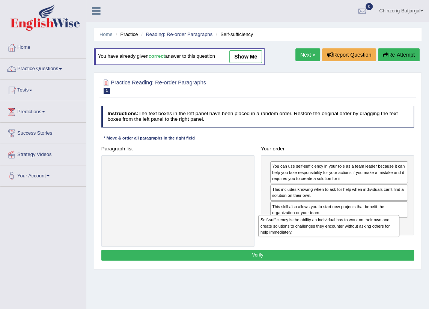
drag, startPoint x: 192, startPoint y: 178, endPoint x: 371, endPoint y: 245, distance: 190.7
click at [371, 245] on div "Paragraph list Self-sufficiency is the ability an individual has to work on the…" at bounding box center [257, 195] width 319 height 104
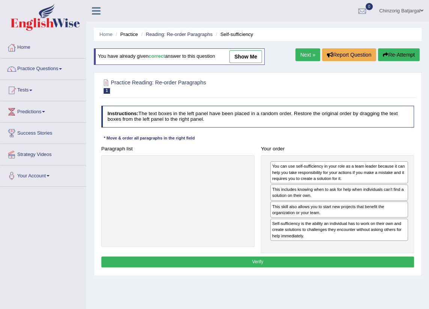
click at [266, 261] on button "Verify" at bounding box center [257, 262] width 313 height 11
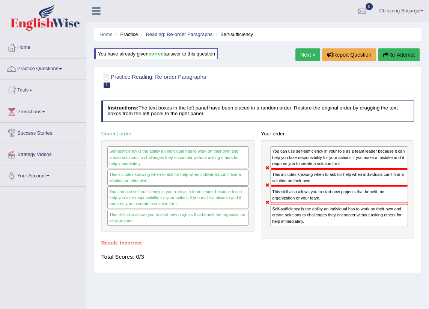
drag, startPoint x: 324, startPoint y: 176, endPoint x: 324, endPoint y: 163, distance: 13.1
click at [324, 164] on div "You can use self-sufficiency in your role as a team leader because it can help …" at bounding box center [337, 189] width 153 height 98
click at [306, 178] on div "This includes knowing when to ask for help when individuals can't find a soluti…" at bounding box center [339, 177] width 138 height 17
click at [388, 53] on button "Re-Attempt" at bounding box center [399, 54] width 42 height 13
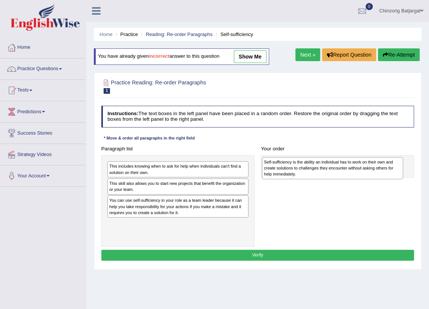
drag, startPoint x: 140, startPoint y: 232, endPoint x: 323, endPoint y: 173, distance: 192.7
click at [323, 173] on div "Self-sufficiency is the ability an individual has to work on their own and crea…" at bounding box center [332, 168] width 141 height 22
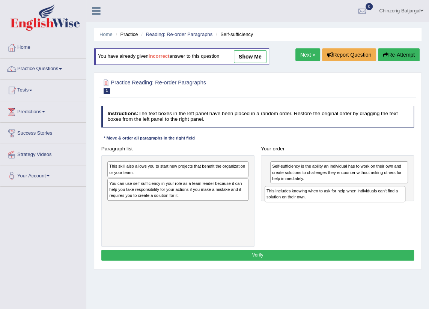
drag, startPoint x: 161, startPoint y: 170, endPoint x: 350, endPoint y: 200, distance: 191.4
click at [350, 201] on div "Paragraph list This includes knowing when to ask for help when individuals can'…" at bounding box center [257, 195] width 319 height 104
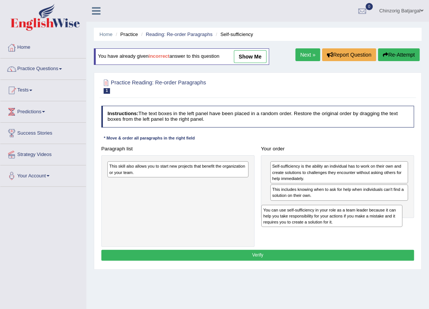
drag, startPoint x: 157, startPoint y: 189, endPoint x: 320, endPoint y: 224, distance: 166.5
click at [320, 225] on div "You can use self-sufficiency in your role as a team leader because it can help …" at bounding box center [331, 216] width 141 height 22
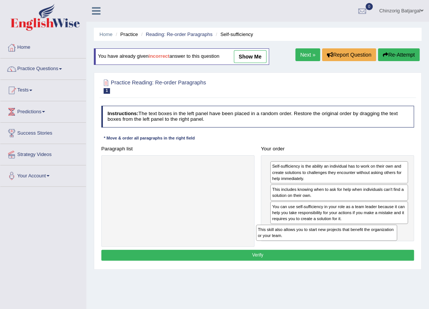
drag, startPoint x: 150, startPoint y: 171, endPoint x: 326, endPoint y: 248, distance: 192.5
click at [326, 248] on div "Instructions: The text boxes in the left panel have been placed in a random ord…" at bounding box center [257, 184] width 316 height 163
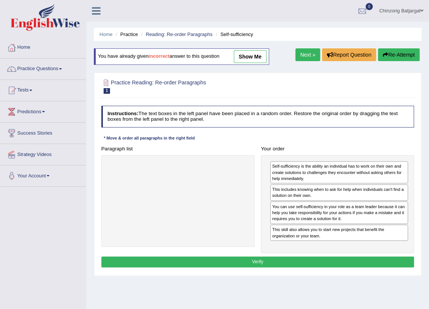
click at [266, 261] on button "Verify" at bounding box center [257, 262] width 313 height 11
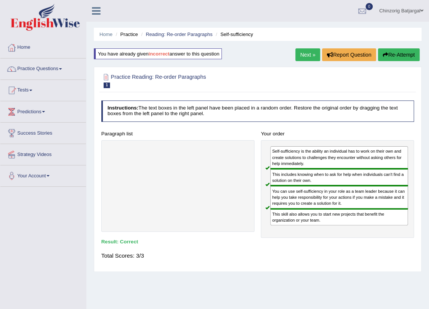
click at [311, 52] on link "Next »" at bounding box center [307, 54] width 25 height 13
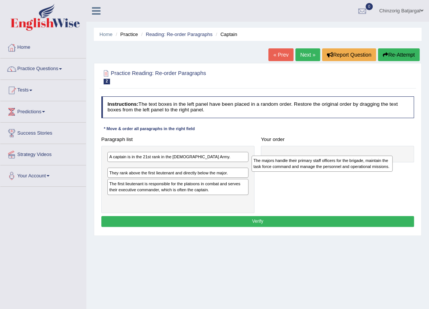
drag, startPoint x: 133, startPoint y: 163, endPoint x: 304, endPoint y: 168, distance: 171.5
click at [304, 168] on div "The majors handle their primary staff officers for the brigade, maintain the ta…" at bounding box center [321, 164] width 141 height 16
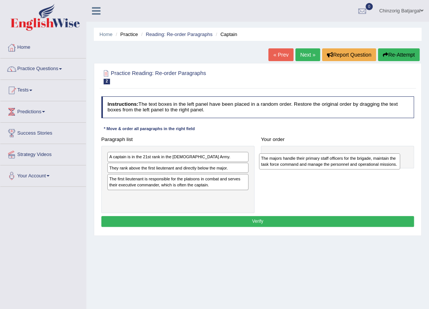
drag, startPoint x: 128, startPoint y: 169, endPoint x: 308, endPoint y: 163, distance: 180.2
click at [308, 163] on div "The majors handle their primary staff officers for the brigade, maintain the ta…" at bounding box center [329, 161] width 141 height 16
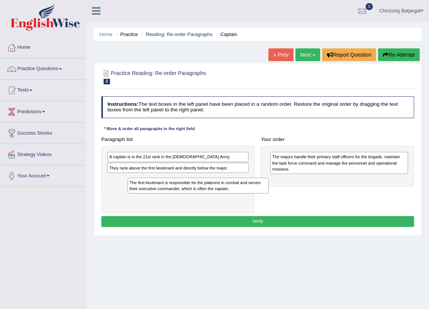
drag, startPoint x: 138, startPoint y: 183, endPoint x: 158, endPoint y: 192, distance: 22.4
click at [159, 193] on div "A captain is in the 21st rank in the US Army. They rank above the first lieuten…" at bounding box center [177, 179] width 153 height 67
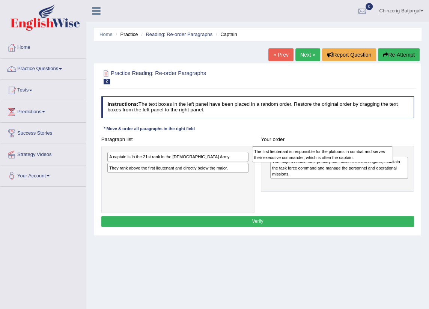
drag, startPoint x: 136, startPoint y: 185, endPoint x: 308, endPoint y: 159, distance: 173.7
click at [308, 159] on div "The first lieutenant is responsible for the platoons in combat and serves their…" at bounding box center [322, 154] width 141 height 16
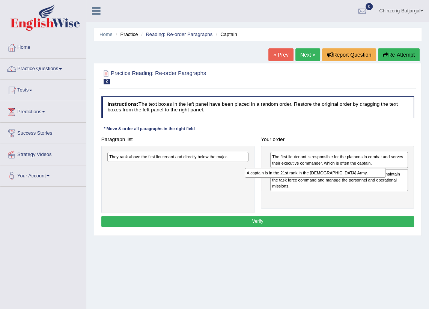
drag, startPoint x: 165, startPoint y: 157, endPoint x: 329, endPoint y: 179, distance: 164.7
click at [329, 179] on div "Paragraph list A captain is in the 21st rank in the US Army. They rank above th…" at bounding box center [257, 173] width 319 height 79
drag, startPoint x: 323, startPoint y: 198, endPoint x: 324, endPoint y: 178, distance: 20.7
click at [324, 178] on div "The first lieutenant is responsible for the platoons in combat and serves their…" at bounding box center [337, 177] width 153 height 63
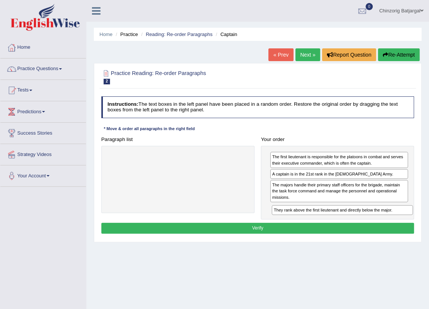
drag, startPoint x: 180, startPoint y: 157, endPoint x: 373, endPoint y: 221, distance: 203.9
click at [375, 222] on div "Instructions: The text boxes in the left panel have been placed in a random ord…" at bounding box center [257, 166] width 316 height 146
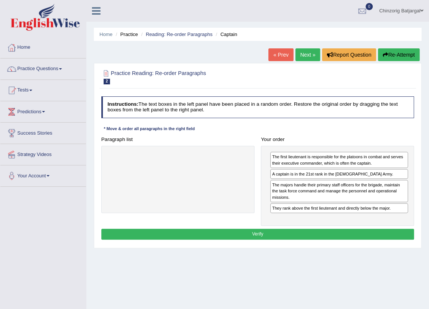
click at [327, 236] on button "Verify" at bounding box center [257, 234] width 313 height 11
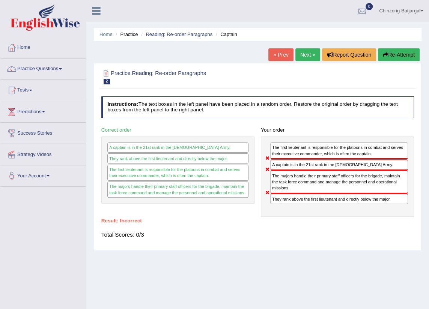
click at [396, 57] on button "Re-Attempt" at bounding box center [399, 54] width 42 height 13
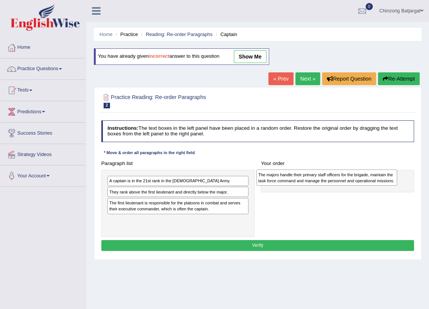
drag, startPoint x: 137, startPoint y: 186, endPoint x: 313, endPoint y: 182, distance: 176.7
click at [313, 182] on div "The majors handle their primary staff officers for the brigade, maintain the ta…" at bounding box center [326, 178] width 141 height 16
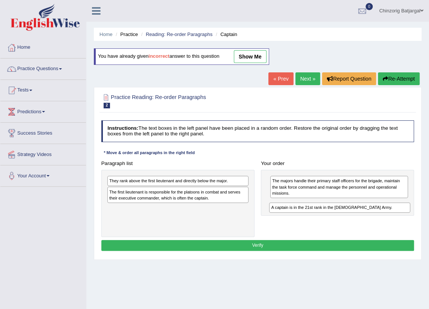
drag, startPoint x: 135, startPoint y: 180, endPoint x: 327, endPoint y: 215, distance: 195.2
click at [327, 215] on div "Paragraph list A captain is in the 21st rank in the [DEMOGRAPHIC_DATA] Army. Th…" at bounding box center [257, 197] width 319 height 79
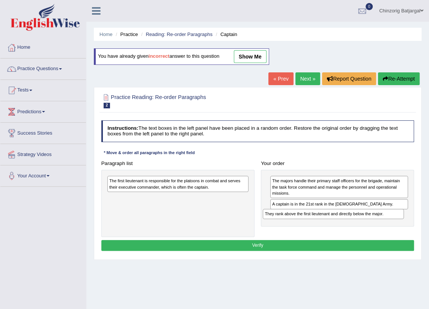
drag, startPoint x: 180, startPoint y: 180, endPoint x: 364, endPoint y: 222, distance: 189.3
click at [364, 222] on div "Paragraph list They rank above the first lieutenant and directly below the majo…" at bounding box center [257, 197] width 319 height 79
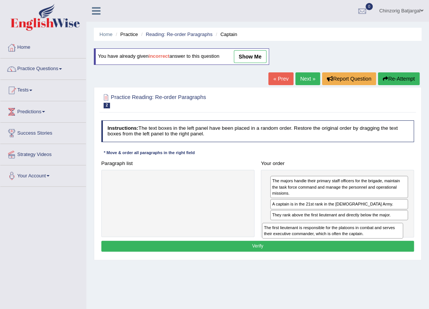
drag, startPoint x: 123, startPoint y: 188, endPoint x: 307, endPoint y: 246, distance: 193.2
click at [307, 246] on div "Instructions: The text boxes in the left panel have been placed in a random ord…" at bounding box center [257, 187] width 316 height 140
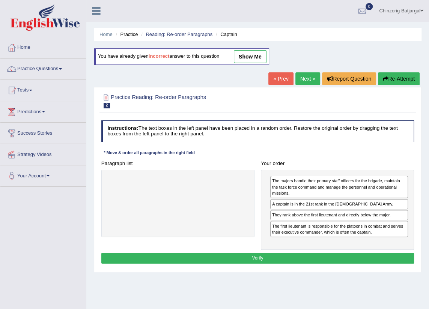
click at [275, 257] on button "Verify" at bounding box center [257, 258] width 313 height 11
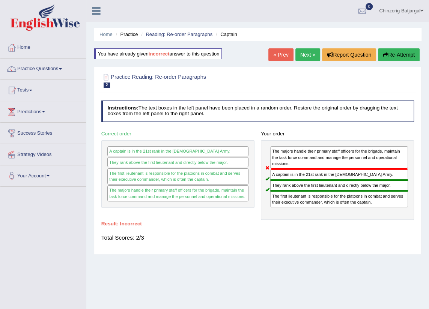
click at [387, 54] on button "Re-Attempt" at bounding box center [399, 54] width 42 height 13
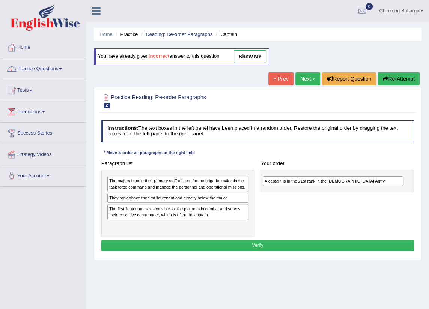
drag, startPoint x: 149, startPoint y: 198, endPoint x: 333, endPoint y: 185, distance: 184.7
click at [333, 185] on div "A captain is in the 21st rank in the US Army." at bounding box center [333, 181] width 141 height 10
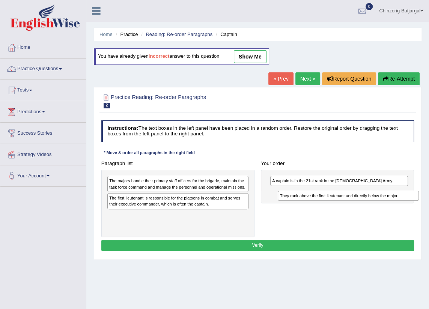
drag, startPoint x: 212, startPoint y: 199, endPoint x: 413, endPoint y: 201, distance: 201.1
click at [413, 201] on div "Paragraph list The majors handle their primary staff officers for the brigade, …" at bounding box center [257, 197] width 319 height 79
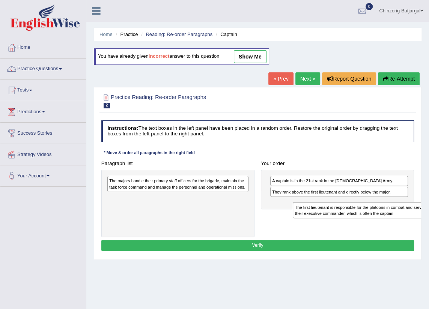
drag, startPoint x: 173, startPoint y: 202, endPoint x: 389, endPoint y: 218, distance: 216.3
click at [389, 218] on div "Paragraph list The majors handle their primary staff officers for the brigade, …" at bounding box center [257, 197] width 319 height 79
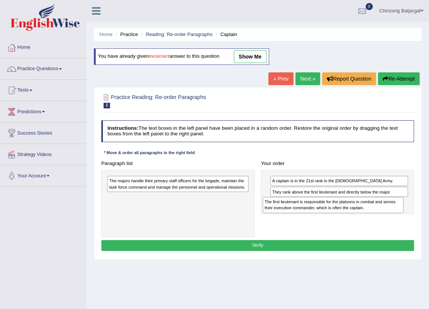
drag, startPoint x: 221, startPoint y: 199, endPoint x: 398, endPoint y: 211, distance: 177.8
click at [405, 210] on div "Paragraph list The majors handle their primary staff officers for the brigade, …" at bounding box center [257, 197] width 319 height 79
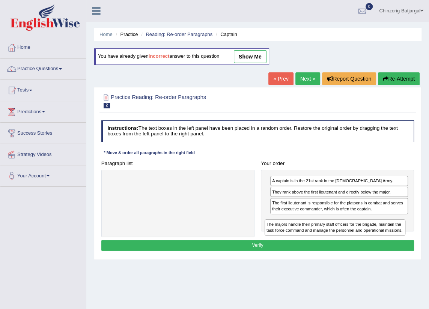
drag, startPoint x: 152, startPoint y: 184, endPoint x: 338, endPoint y: 239, distance: 194.2
click at [338, 239] on div "Instructions: The text boxes in the left panel have been placed in a random ord…" at bounding box center [257, 186] width 316 height 139
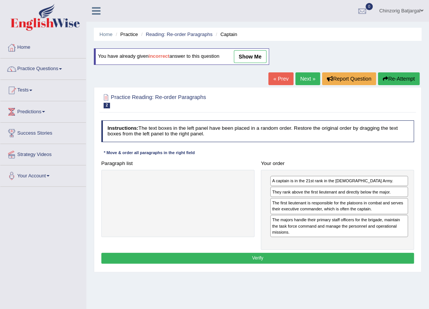
click at [287, 259] on button "Verify" at bounding box center [257, 258] width 313 height 11
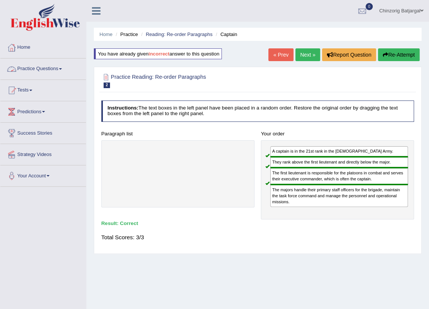
click at [64, 67] on link "Practice Questions" at bounding box center [43, 68] width 86 height 19
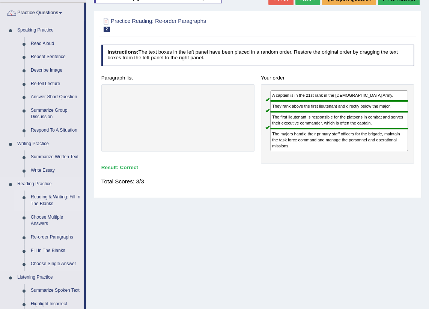
scroll to position [68, 0]
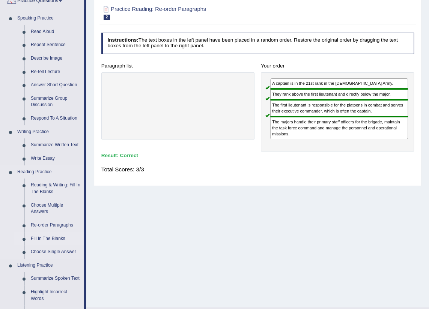
click at [51, 240] on link "Fill In The Blanks" at bounding box center [55, 239] width 57 height 14
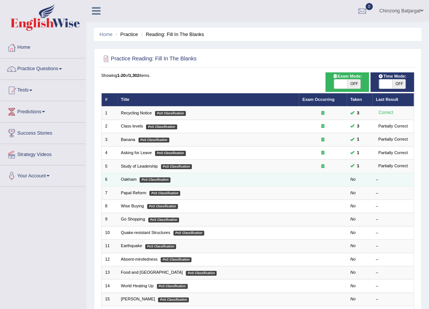
click at [185, 179] on td "Oakham PoS Classification" at bounding box center [208, 179] width 182 height 13
click at [129, 180] on link "Oakham" at bounding box center [129, 179] width 16 height 5
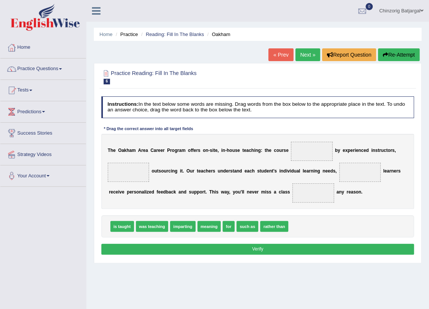
click at [310, 153] on span at bounding box center [312, 151] width 42 height 19
drag, startPoint x: 146, startPoint y: 228, endPoint x: 325, endPoint y: 145, distance: 197.7
click at [145, 168] on span at bounding box center [129, 172] width 42 height 19
click at [146, 175] on span at bounding box center [129, 172] width 42 height 19
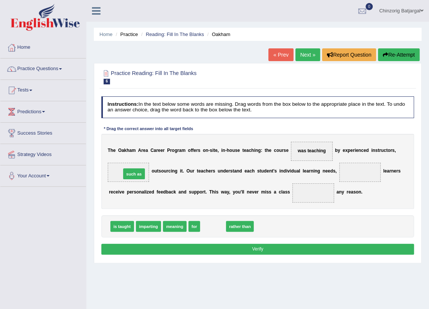
drag, startPoint x: 214, startPoint y: 230, endPoint x: 121, endPoint y: 168, distance: 111.5
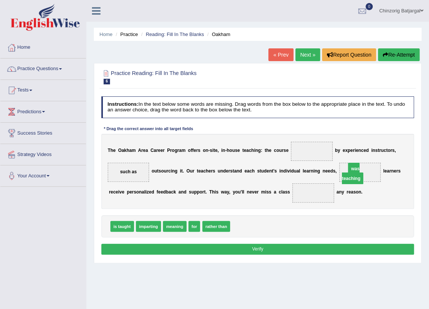
drag, startPoint x: 312, startPoint y: 150, endPoint x: 361, endPoint y: 171, distance: 53.1
drag, startPoint x: 124, startPoint y: 226, endPoint x: 336, endPoint y: 147, distance: 226.3
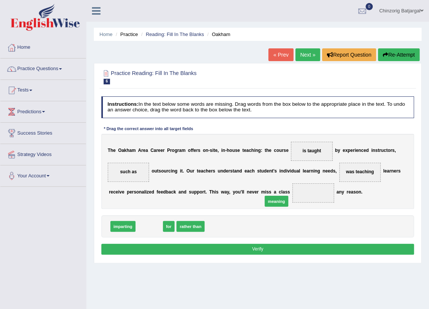
drag, startPoint x: 150, startPoint y: 228, endPoint x: 300, endPoint y: 198, distance: 152.6
click at [271, 248] on button "Verify" at bounding box center [257, 249] width 313 height 11
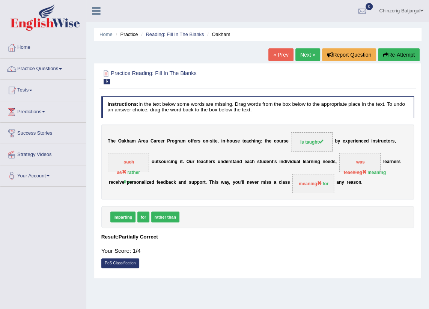
click at [389, 51] on button "Re-Attempt" at bounding box center [399, 54] width 42 height 13
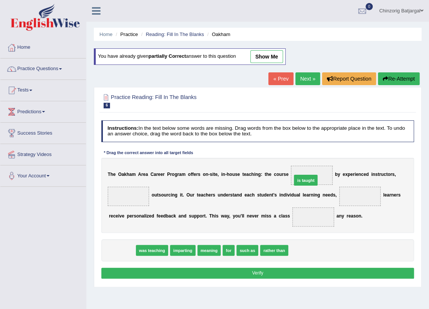
drag, startPoint x: 127, startPoint y: 252, endPoint x: 343, endPoint y: 170, distance: 231.3
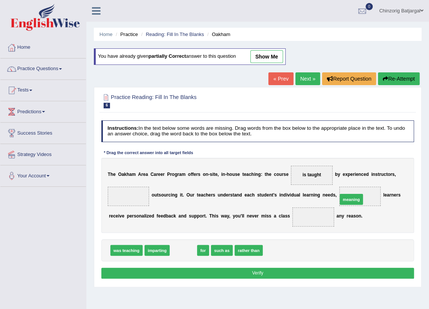
drag, startPoint x: 176, startPoint y: 251, endPoint x: 374, endPoint y: 191, distance: 206.3
drag, startPoint x: 174, startPoint y: 248, endPoint x: 292, endPoint y: 215, distance: 122.8
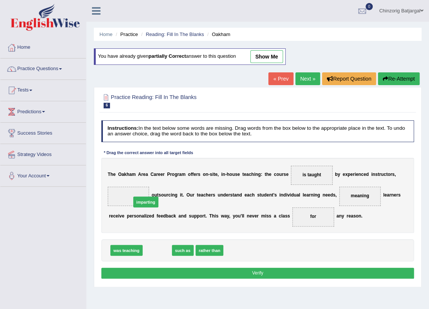
drag, startPoint x: 161, startPoint y: 251, endPoint x: 145, endPoint y: 192, distance: 61.4
click at [255, 274] on button "Verify" at bounding box center [257, 273] width 313 height 11
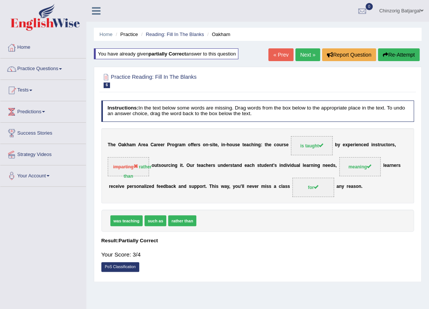
click at [316, 57] on link "Next »" at bounding box center [307, 54] width 25 height 13
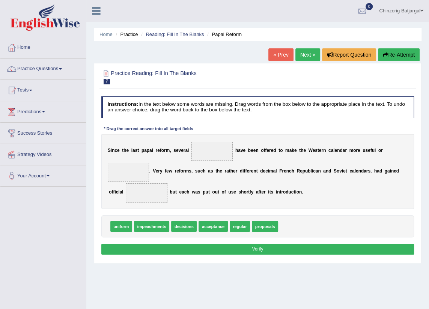
click at [205, 152] on span at bounding box center [212, 151] width 42 height 19
click at [218, 153] on span at bounding box center [212, 151] width 42 height 19
click at [218, 152] on span at bounding box center [212, 151] width 42 height 19
drag, startPoint x: 186, startPoint y: 227, endPoint x: 223, endPoint y: 148, distance: 87.4
drag, startPoint x: 125, startPoint y: 227, endPoint x: 133, endPoint y: 166, distance: 61.7
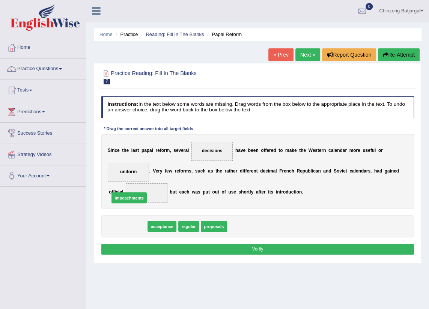
drag, startPoint x: 140, startPoint y: 224, endPoint x: 141, endPoint y: 188, distance: 35.3
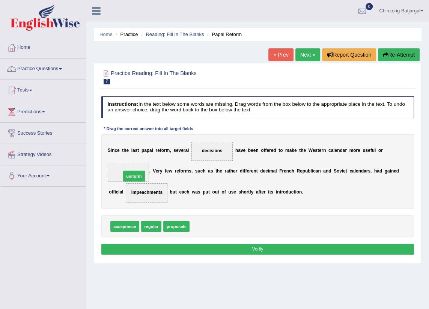
drag, startPoint x: 203, startPoint y: 227, endPoint x: 123, endPoint y: 164, distance: 101.2
drag, startPoint x: 146, startPoint y: 228, endPoint x: 129, endPoint y: 163, distance: 67.9
click at [222, 253] on button "Verify" at bounding box center [257, 249] width 313 height 11
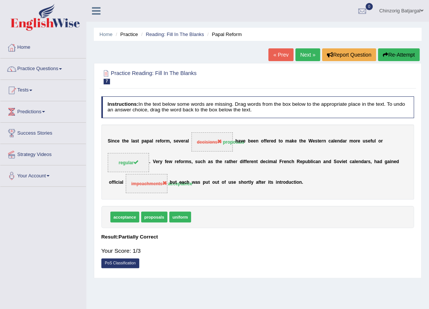
click at [309, 54] on link "Next »" at bounding box center [307, 54] width 25 height 13
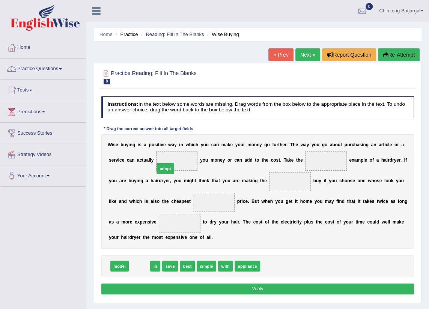
drag, startPoint x: 142, startPoint y: 266, endPoint x: 171, endPoint y: 149, distance: 120.9
drag, startPoint x: 152, startPoint y: 268, endPoint x: 169, endPoint y: 146, distance: 123.5
click at [169, 146] on div "Instructions: In the text below some words are missing. Drag words from the box…" at bounding box center [257, 196] width 316 height 206
drag, startPoint x: 150, startPoint y: 267, endPoint x: 164, endPoint y: 138, distance: 129.8
click at [164, 138] on div "Instructions: In the text below some words are missing. Drag words from the box…" at bounding box center [257, 196] width 316 height 206
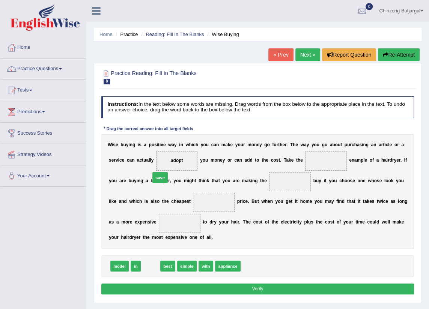
drag, startPoint x: 146, startPoint y: 264, endPoint x: 157, endPoint y: 160, distance: 104.9
drag, startPoint x: 171, startPoint y: 263, endPoint x: 326, endPoint y: 148, distance: 192.8
drag, startPoint x: 212, startPoint y: 267, endPoint x: 308, endPoint y: 162, distance: 142.6
drag, startPoint x: 149, startPoint y: 266, endPoint x: 290, endPoint y: 165, distance: 173.1
drag, startPoint x: 296, startPoint y: 162, endPoint x: 254, endPoint y: 190, distance: 51.0
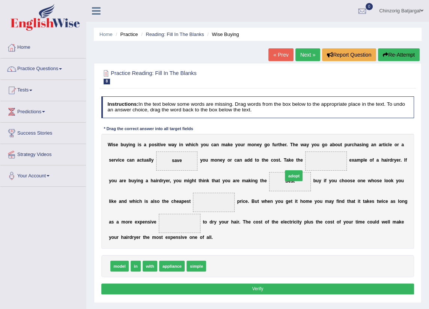
drag, startPoint x: 213, startPoint y: 269, endPoint x: 303, endPoint y: 162, distance: 139.7
drag, startPoint x: 170, startPoint y: 266, endPoint x: 263, endPoint y: 183, distance: 124.6
drag, startPoint x: 185, startPoint y: 262, endPoint x: 167, endPoint y: 199, distance: 65.2
drag, startPoint x: 137, startPoint y: 261, endPoint x: 134, endPoint y: 222, distance: 39.2
click at [171, 290] on button "Verify" at bounding box center [257, 289] width 313 height 11
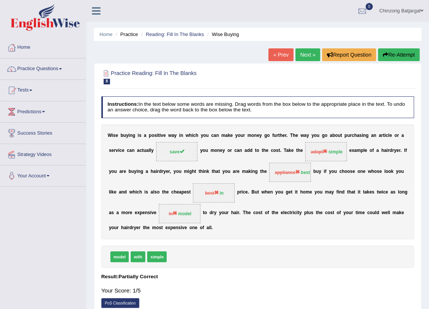
click at [390, 55] on button "Re-Attempt" at bounding box center [399, 54] width 42 height 13
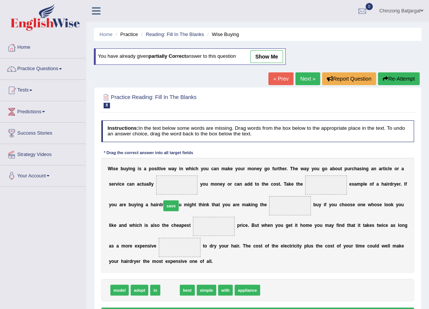
drag, startPoint x: 167, startPoint y: 289, endPoint x: 166, endPoint y: 189, distance: 99.8
drag, startPoint x: 167, startPoint y: 291, endPoint x: 310, endPoint y: 186, distance: 176.9
click at [269, 207] on span at bounding box center [290, 205] width 42 height 19
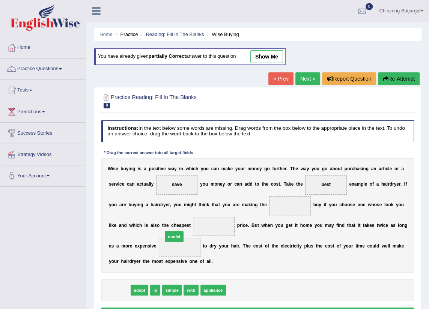
drag, startPoint x: 119, startPoint y: 291, endPoint x: 183, endPoint y: 228, distance: 89.9
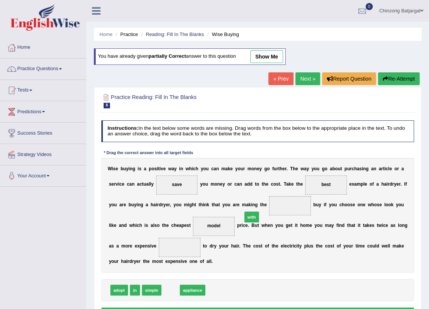
drag, startPoint x: 164, startPoint y: 291, endPoint x: 260, endPoint y: 204, distance: 128.6
drag, startPoint x: 159, startPoint y: 268, endPoint x: 140, endPoint y: 248, distance: 27.3
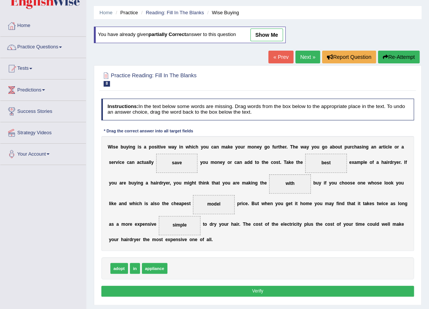
scroll to position [34, 0]
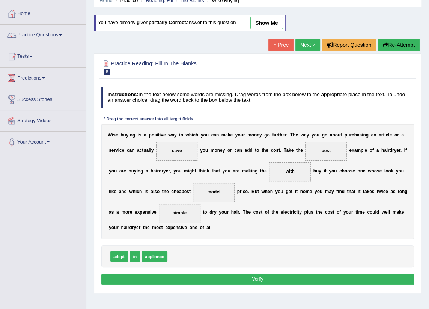
click at [191, 279] on button "Verify" at bounding box center [257, 279] width 313 height 11
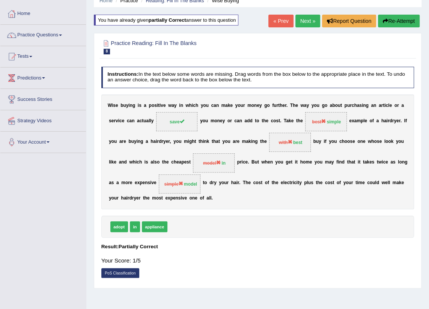
click at [304, 21] on link "Next »" at bounding box center [307, 21] width 25 height 13
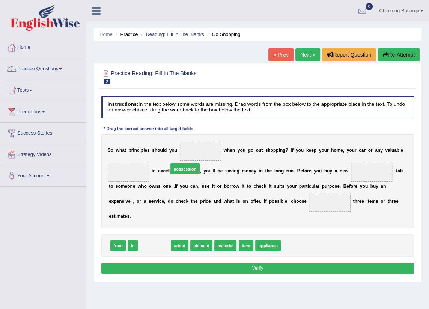
drag, startPoint x: 158, startPoint y: 237, endPoint x: 194, endPoint y: 147, distance: 97.0
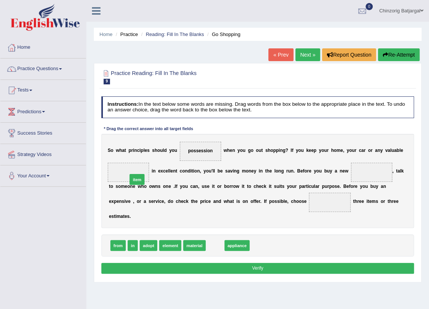
drag, startPoint x: 213, startPoint y: 239, endPoint x: 122, endPoint y: 165, distance: 117.7
drag, startPoint x: 219, startPoint y: 237, endPoint x: 377, endPoint y: 164, distance: 173.7
drag, startPoint x: 133, startPoint y: 233, endPoint x: 152, endPoint y: 233, distance: 19.1
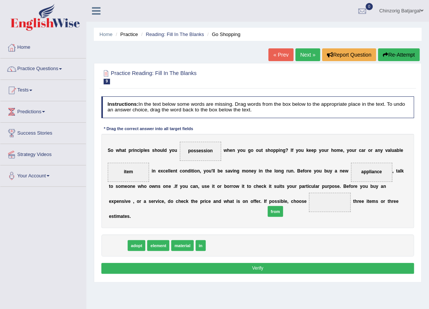
drag, startPoint x: 119, startPoint y: 235, endPoint x: 299, endPoint y: 197, distance: 184.5
click at [245, 263] on button "Verify" at bounding box center [257, 268] width 313 height 11
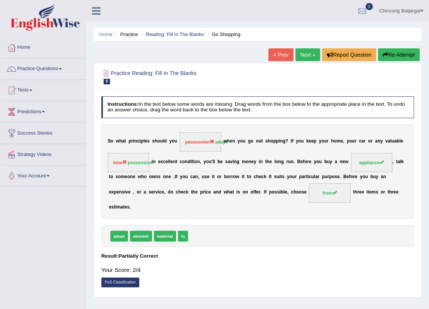
click at [302, 54] on link "Next »" at bounding box center [307, 54] width 25 height 13
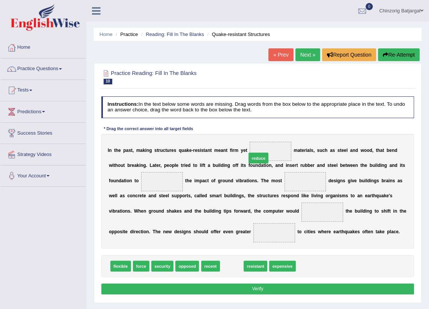
drag, startPoint x: 225, startPoint y: 261, endPoint x: 254, endPoint y: 138, distance: 126.3
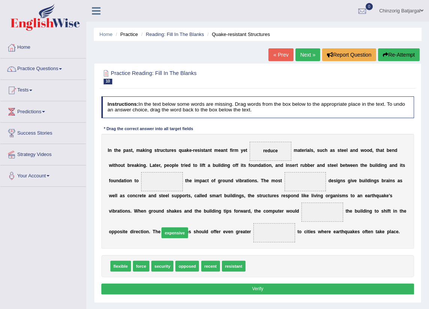
drag, startPoint x: 257, startPoint y: 267, endPoint x: 156, endPoint y: 228, distance: 108.3
drag, startPoint x: 185, startPoint y: 267, endPoint x: 123, endPoint y: 167, distance: 117.0
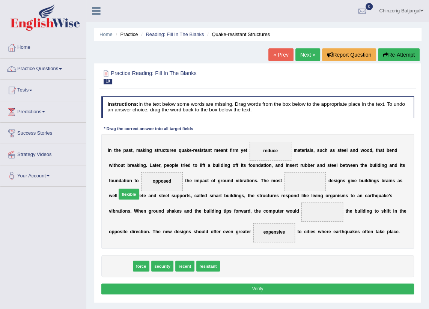
drag, startPoint x: 126, startPoint y: 267, endPoint x: 134, endPoint y: 182, distance: 86.3
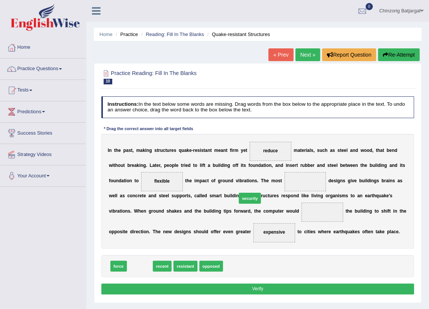
drag, startPoint x: 143, startPoint y: 266, endPoint x: 270, endPoint y: 187, distance: 149.8
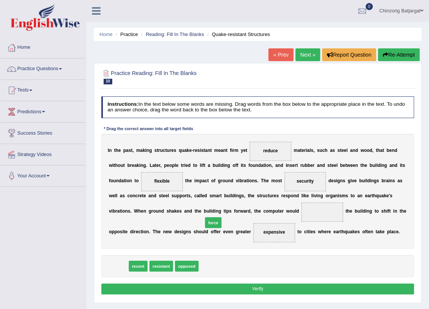
drag, startPoint x: 115, startPoint y: 267, endPoint x: 222, endPoint y: 215, distance: 119.0
click at [197, 291] on button "Verify" at bounding box center [257, 289] width 313 height 11
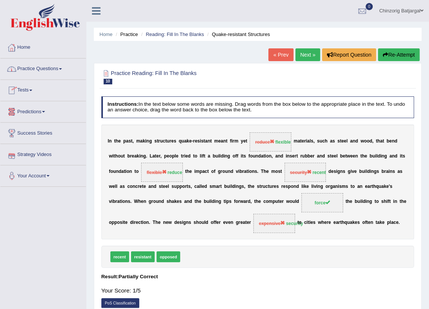
click at [311, 56] on link "Next »" at bounding box center [307, 54] width 25 height 13
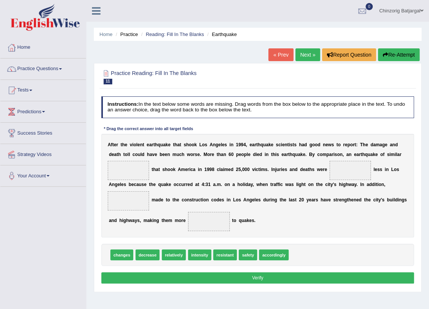
click at [285, 54] on link "« Prev" at bounding box center [280, 54] width 25 height 13
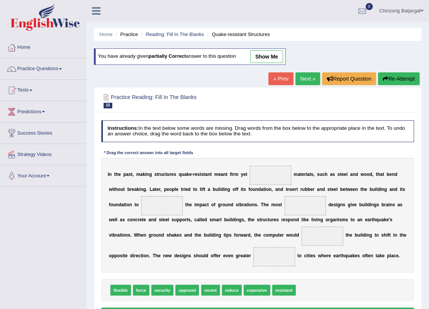
click at [251, 179] on span at bounding box center [270, 175] width 42 height 19
drag, startPoint x: 118, startPoint y: 291, endPoint x: 272, endPoint y: 176, distance: 192.5
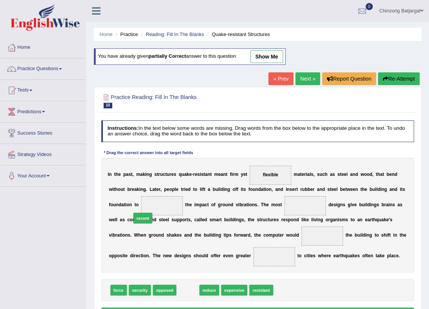
drag, startPoint x: 185, startPoint y: 293, endPoint x: 132, endPoint y: 208, distance: 99.9
drag, startPoint x: 186, startPoint y: 293, endPoint x: 131, endPoint y: 209, distance: 99.5
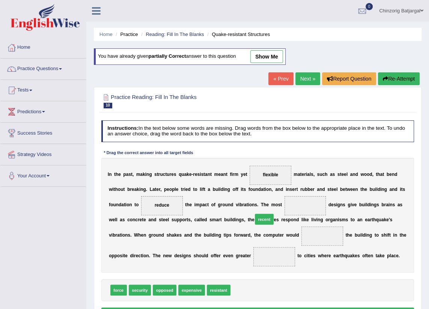
drag, startPoint x: 240, startPoint y: 290, endPoint x: 266, endPoint y: 207, distance: 87.3
drag, startPoint x: 136, startPoint y: 288, endPoint x: 170, endPoint y: 252, distance: 49.4
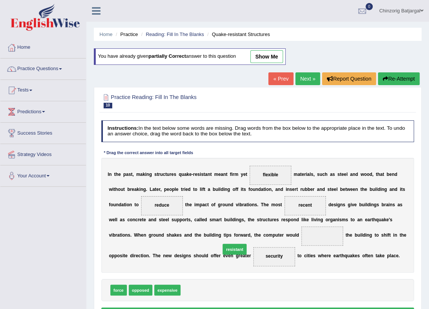
drag, startPoint x: 194, startPoint y: 288, endPoint x: 239, endPoint y: 242, distance: 63.7
click at [308, 78] on link "Next »" at bounding box center [307, 78] width 25 height 13
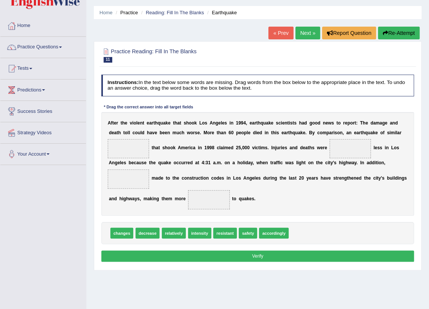
scroll to position [34, 0]
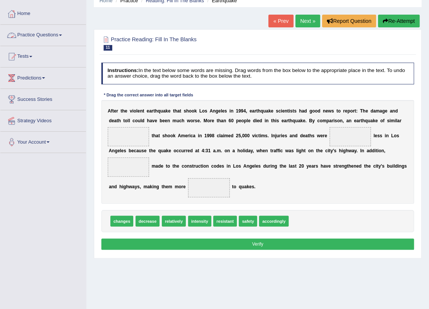
click at [62, 35] on span at bounding box center [60, 36] width 3 height 2
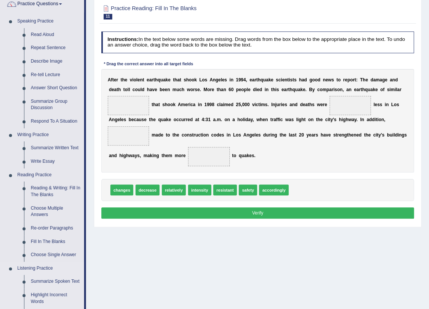
scroll to position [68, 0]
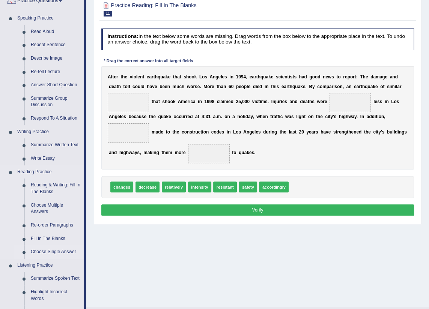
click at [51, 251] on link "Choose Single Answer" at bounding box center [55, 252] width 57 height 14
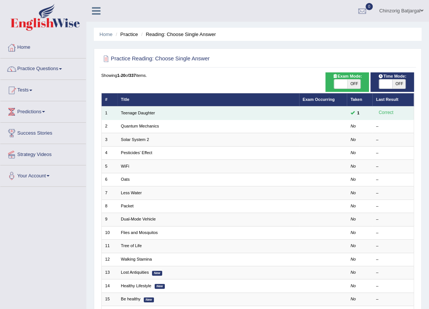
click at [173, 113] on td "Teenage Daughter" at bounding box center [208, 113] width 182 height 13
click at [163, 116] on td "Teenage Daughter" at bounding box center [208, 113] width 182 height 13
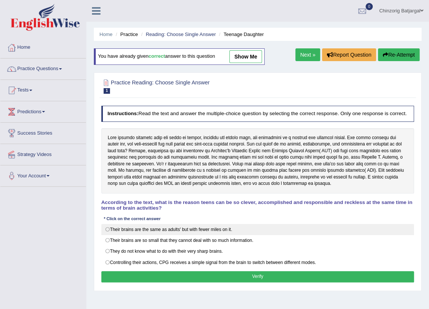
click at [179, 225] on label "Their brains are the same as adults' but with fewer miles on it." at bounding box center [257, 229] width 313 height 11
radio input "true"
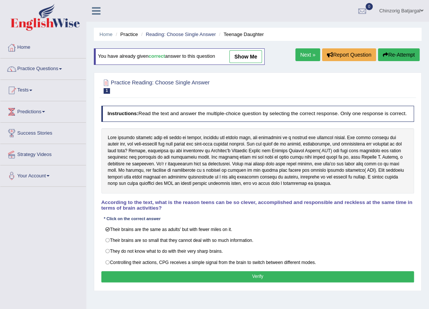
click at [240, 278] on button "Verify" at bounding box center [257, 276] width 313 height 11
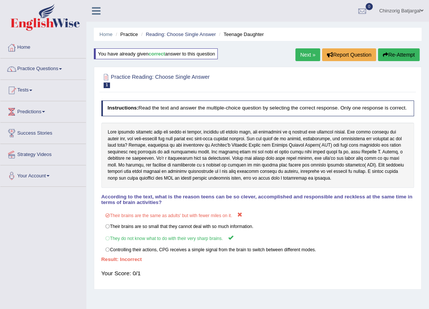
click at [302, 55] on link "Next »" at bounding box center [307, 54] width 25 height 13
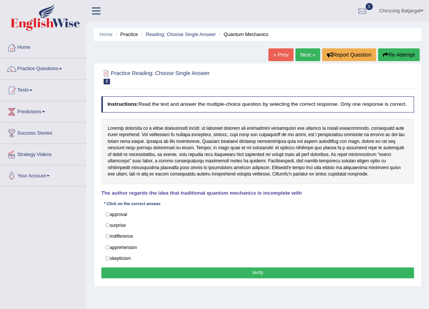
click at [423, 10] on span at bounding box center [421, 10] width 3 height 5
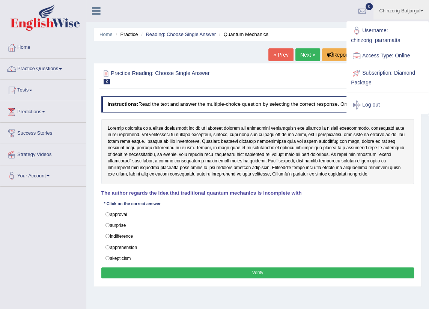
click at [366, 105] on link "Log out" at bounding box center [387, 104] width 81 height 17
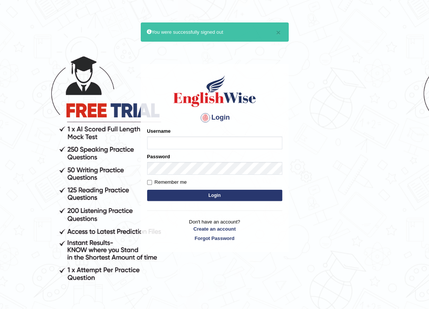
type input "amine_parramatta"
click at [352, 55] on body "× You were successfully signed out Login Please fix the following errors: Usern…" at bounding box center [214, 175] width 429 height 309
